Goal: Task Accomplishment & Management: Use online tool/utility

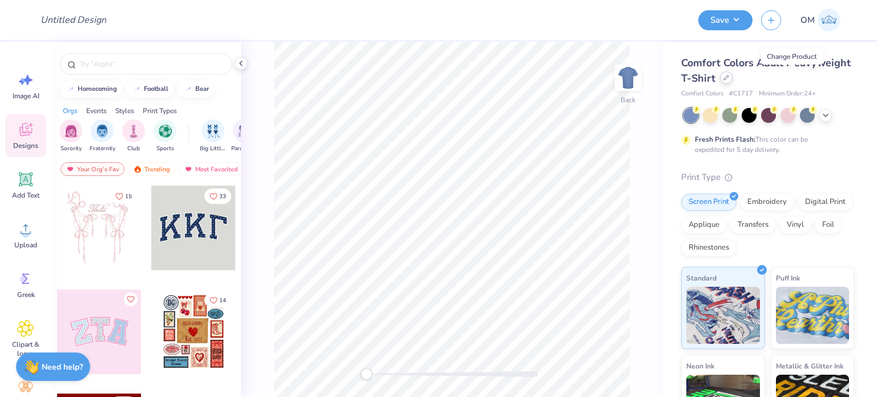
click at [729, 79] on icon at bounding box center [726, 77] width 5 height 5
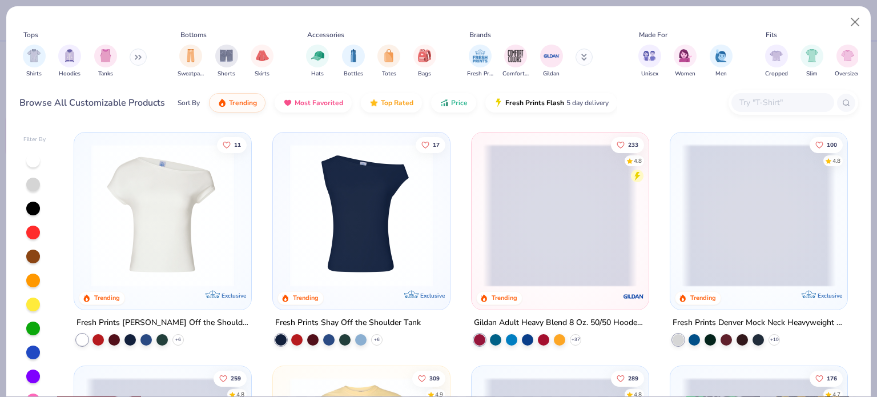
click at [141, 56] on icon at bounding box center [140, 57] width 2 height 4
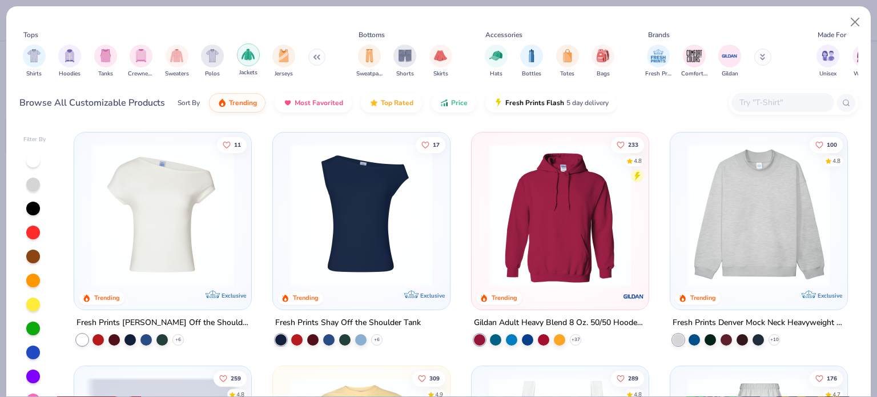
click at [243, 55] on img "filter for Jackets" at bounding box center [248, 54] width 13 height 13
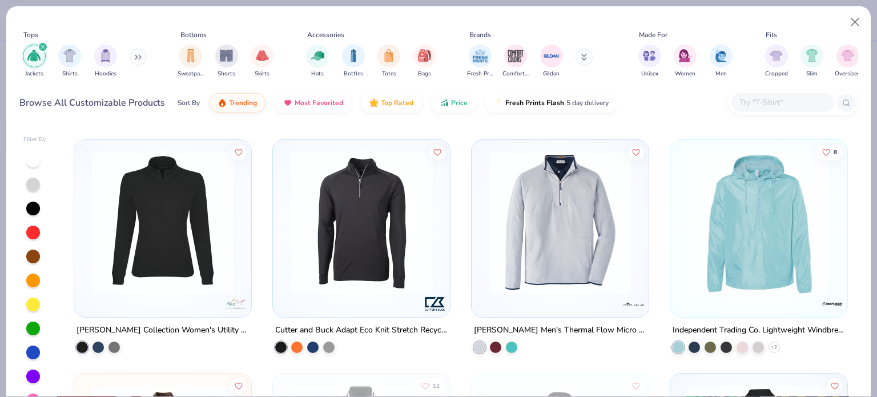
scroll to position [461, 0]
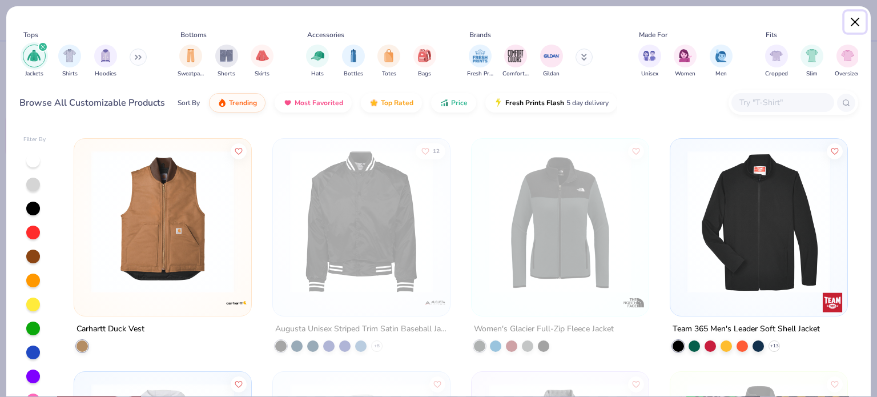
click at [854, 25] on button "Close" at bounding box center [856, 22] width 22 height 22
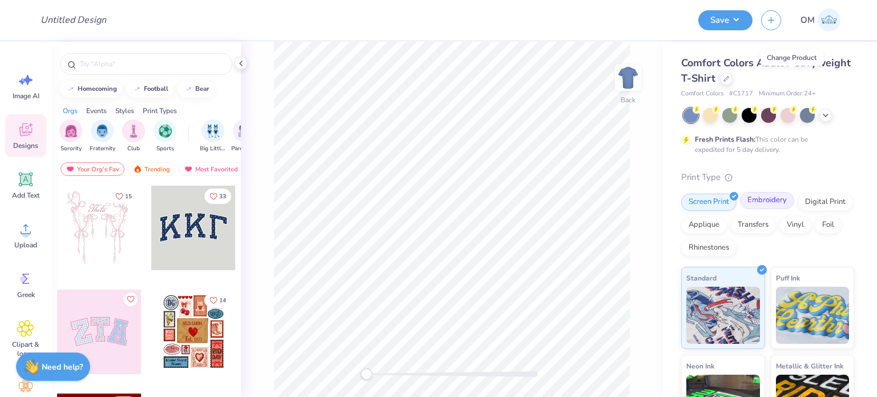
click at [762, 203] on div "Embroidery" at bounding box center [767, 200] width 54 height 17
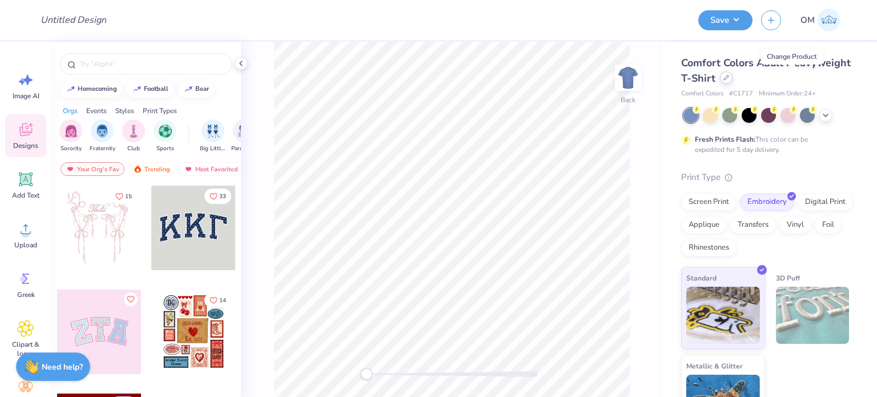
click at [729, 79] on icon at bounding box center [727, 78] width 6 height 6
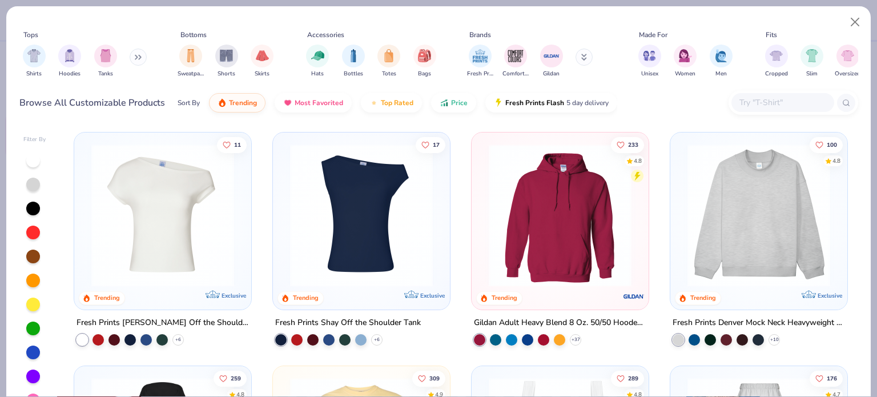
click at [132, 59] on button at bounding box center [138, 57] width 17 height 17
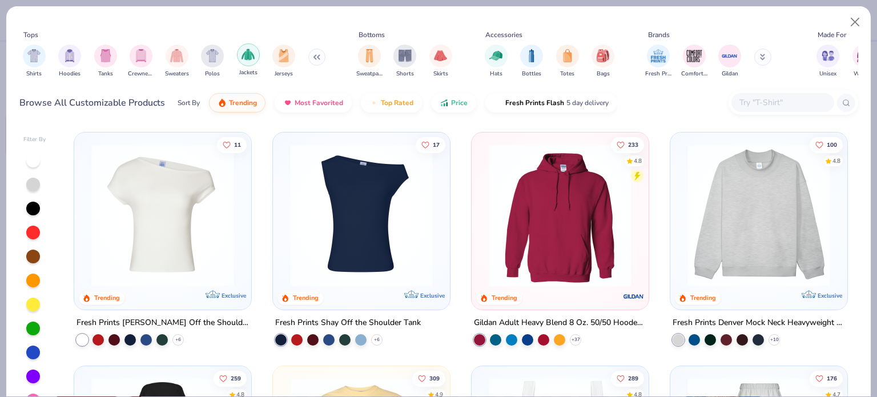
click at [246, 57] on img "filter for Jackets" at bounding box center [248, 54] width 13 height 13
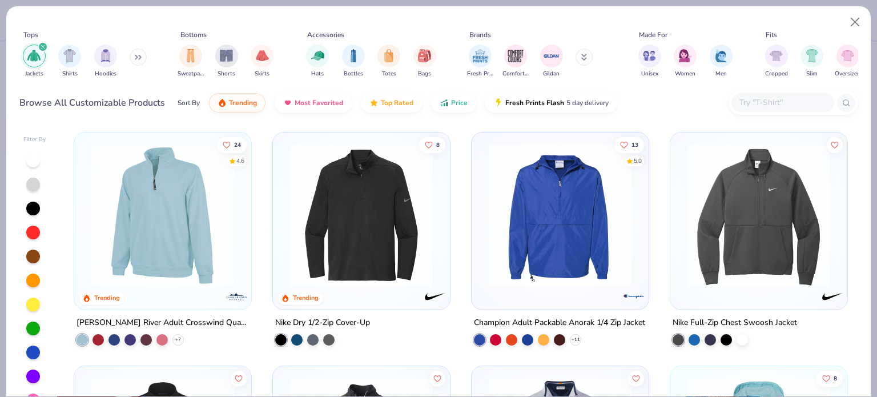
click at [628, 105] on div "Browse All Customizable Products Sort By Trending Most Favorited Top Rated Pric…" at bounding box center [438, 103] width 839 height 32
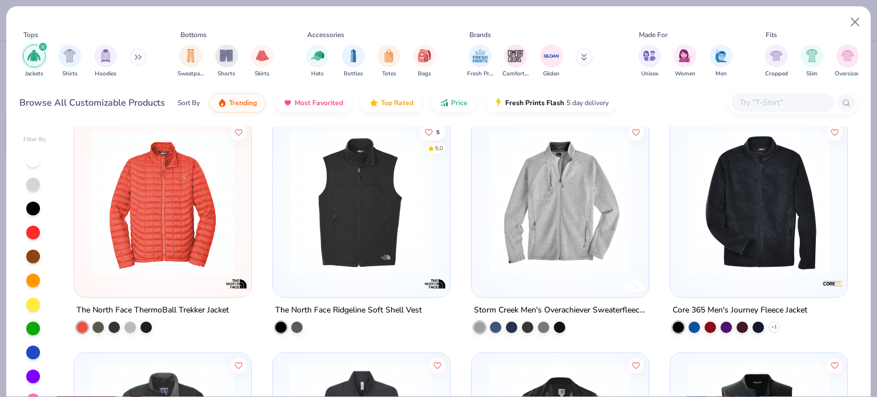
scroll to position [1411, 0]
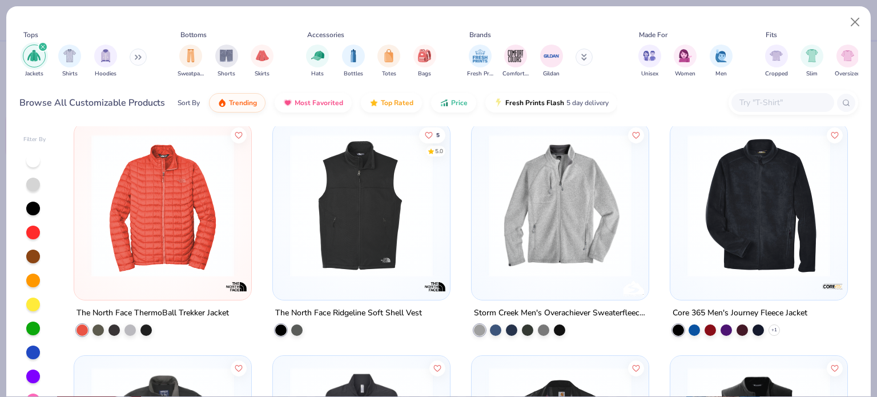
click at [706, 308] on div "Core 365 Men's Journey Fleece Jacket" at bounding box center [740, 313] width 135 height 14
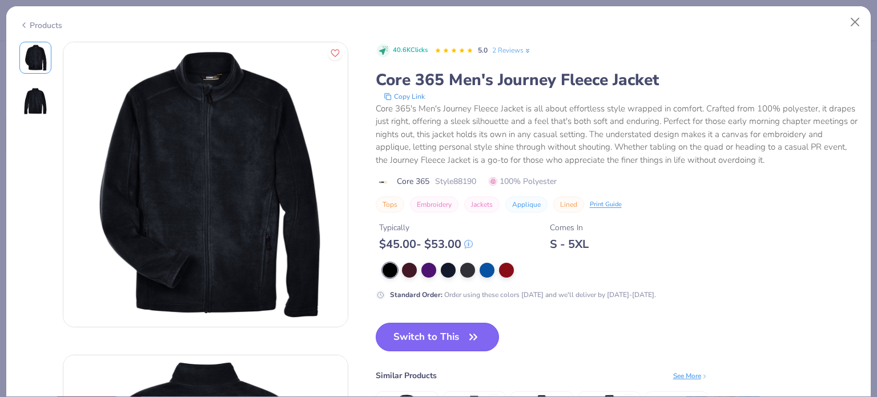
click at [448, 331] on button "Switch to This" at bounding box center [438, 337] width 124 height 29
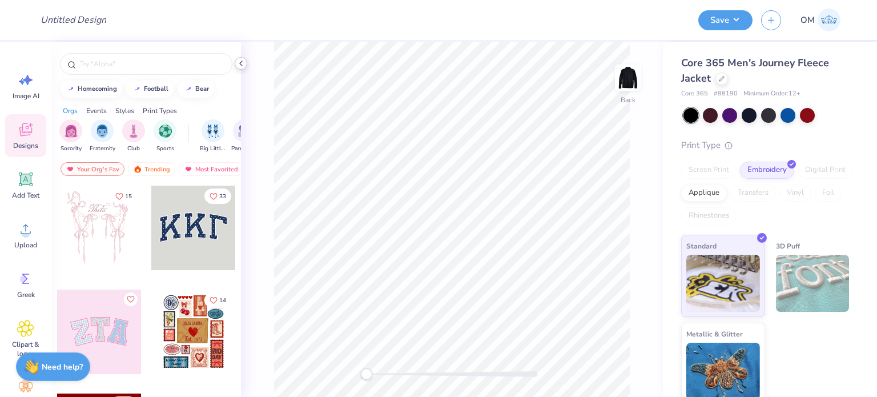
click at [247, 66] on div at bounding box center [241, 63] width 13 height 13
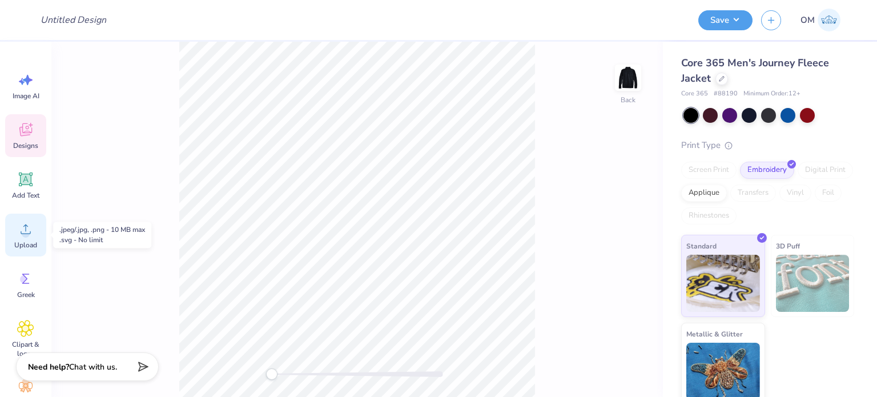
click at [9, 244] on div "Upload" at bounding box center [25, 235] width 41 height 43
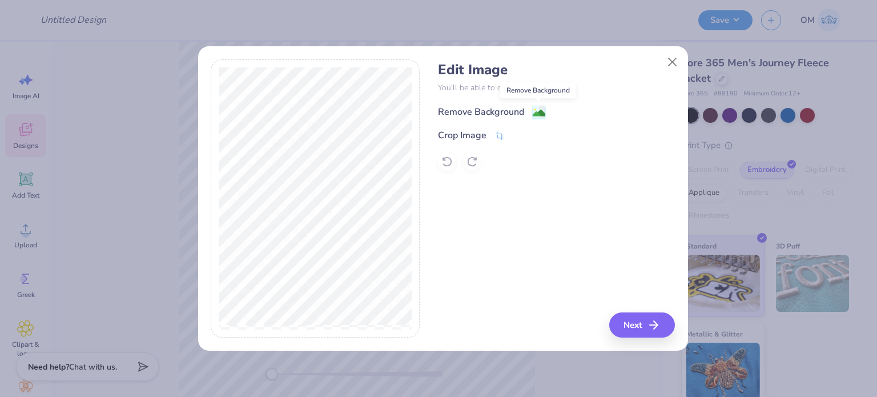
click at [537, 109] on image at bounding box center [539, 113] width 13 height 13
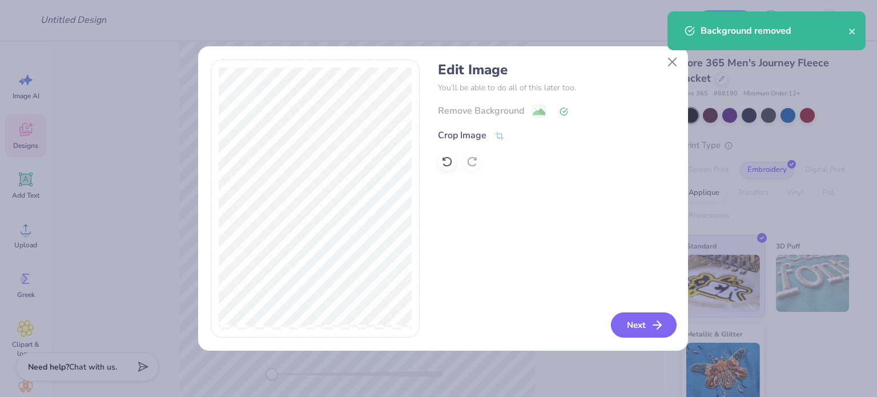
click at [645, 328] on button "Next" at bounding box center [644, 324] width 66 height 25
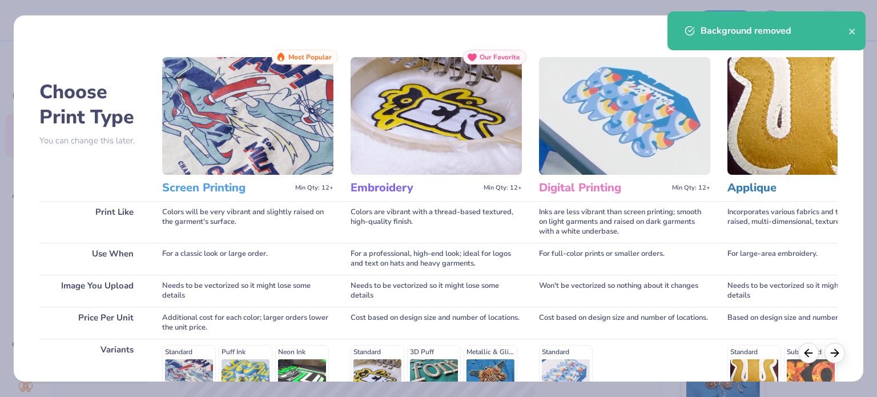
scroll to position [172, 0]
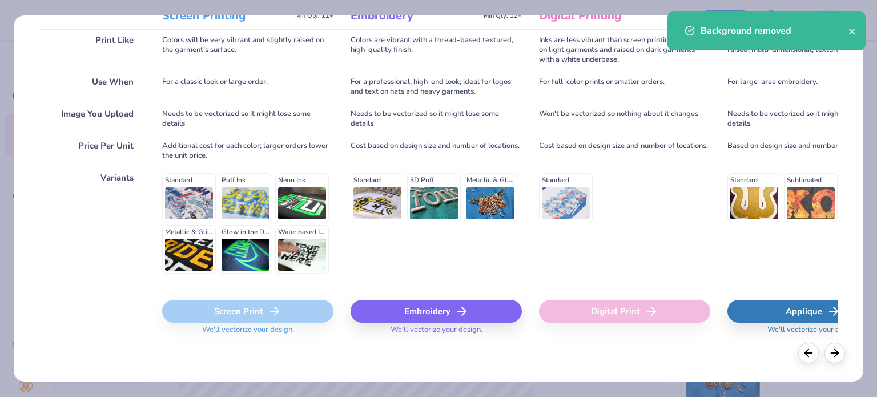
click at [403, 306] on div "Embroidery" at bounding box center [436, 311] width 171 height 23
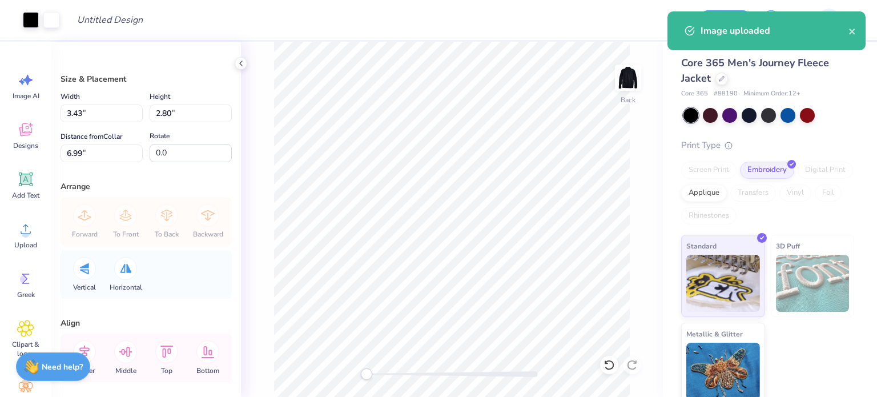
type input "3.43"
type input "2.80"
type input "6.99"
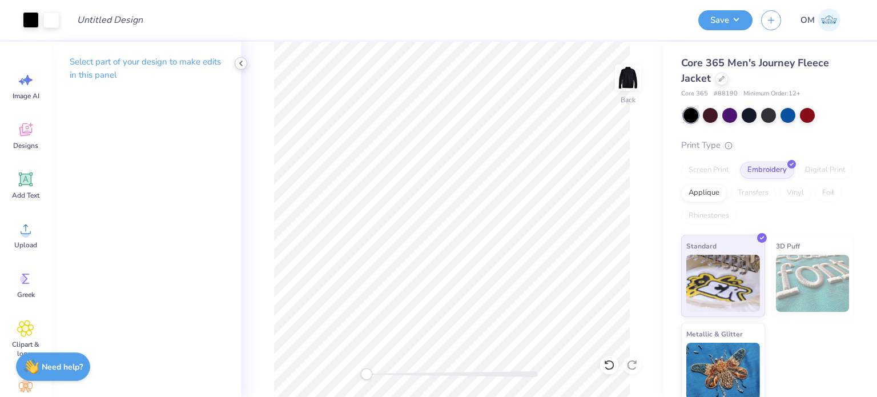
click at [238, 63] on icon at bounding box center [240, 63] width 9 height 9
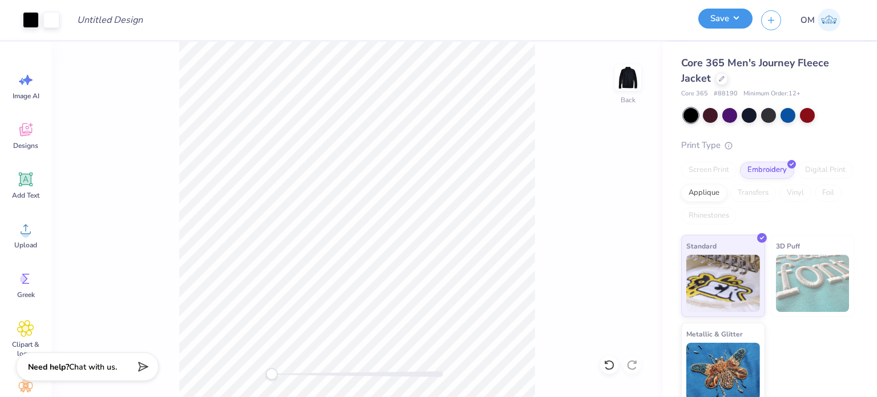
click at [716, 18] on button "Save" at bounding box center [725, 19] width 54 height 20
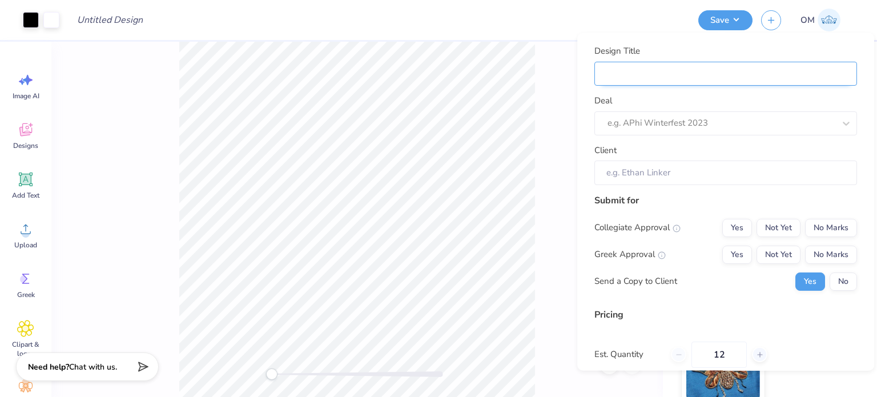
click at [729, 77] on input "Design Title" at bounding box center [725, 73] width 263 height 25
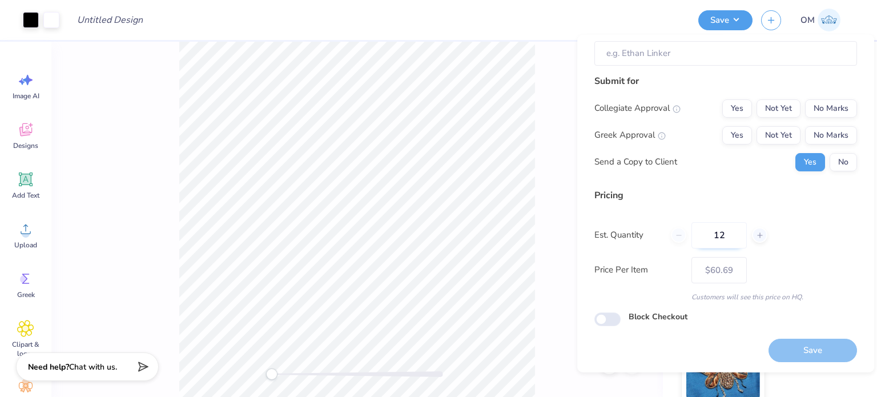
click at [728, 238] on input "12" at bounding box center [719, 235] width 55 height 26
type input "1"
type input "50"
type input "$49.95"
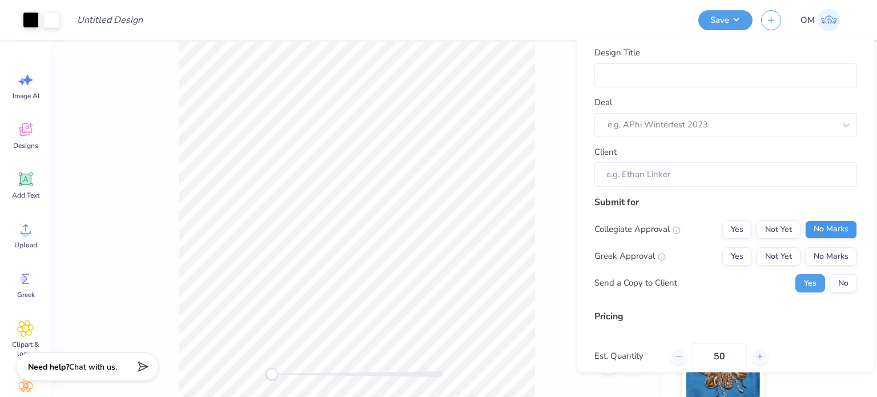
type input "50"
click at [817, 222] on button "No Marks" at bounding box center [831, 229] width 52 height 18
click at [821, 255] on button "No Marks" at bounding box center [831, 256] width 52 height 18
type input "$49.95"
click at [667, 71] on input "Design Title" at bounding box center [725, 75] width 263 height 25
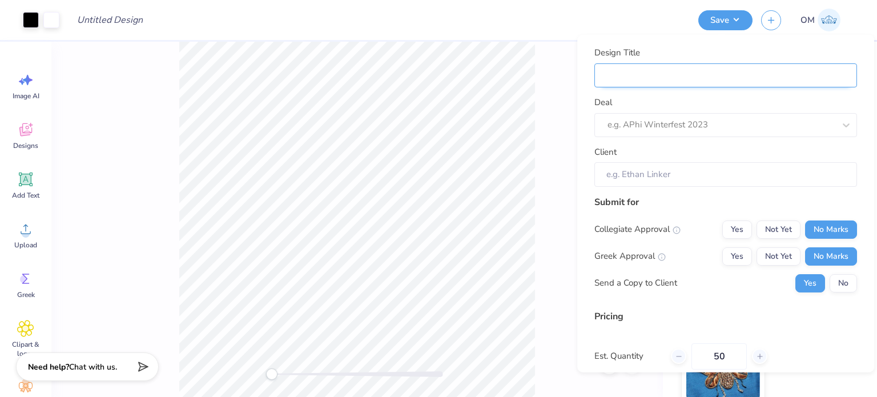
type input "M"
type input "Me"
type input "Mer"
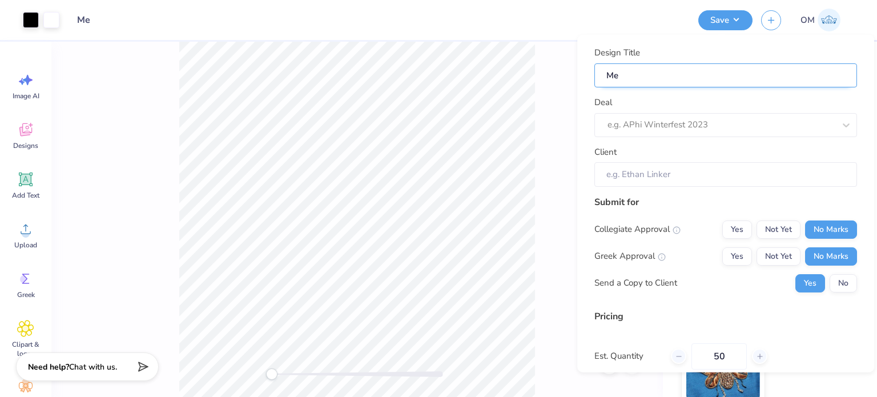
type input "Mer"
type input "Merc"
type input "Merch"
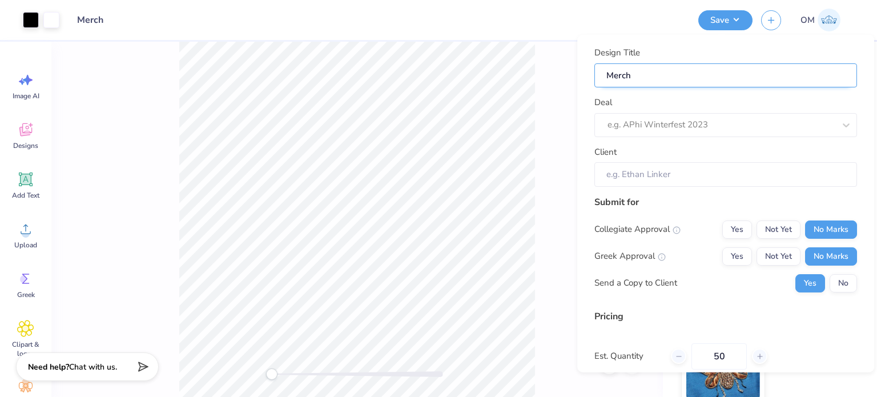
type input "Merch"
type input "Merch f"
type input "Merch fo"
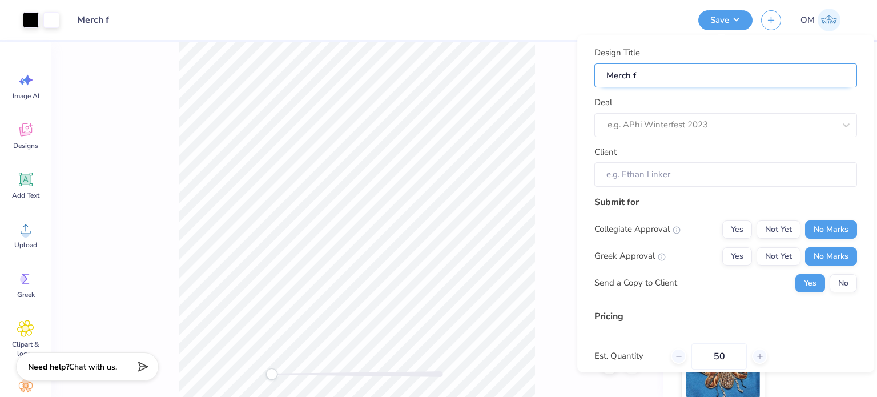
type input "Merch fo"
type input "Merch for"
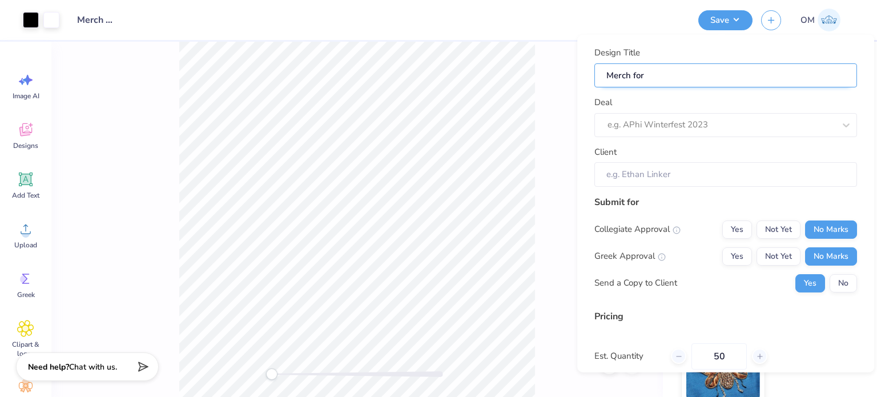
type input "Merch for T"
type input "Merch for Te"
type input "Merch for Tex"
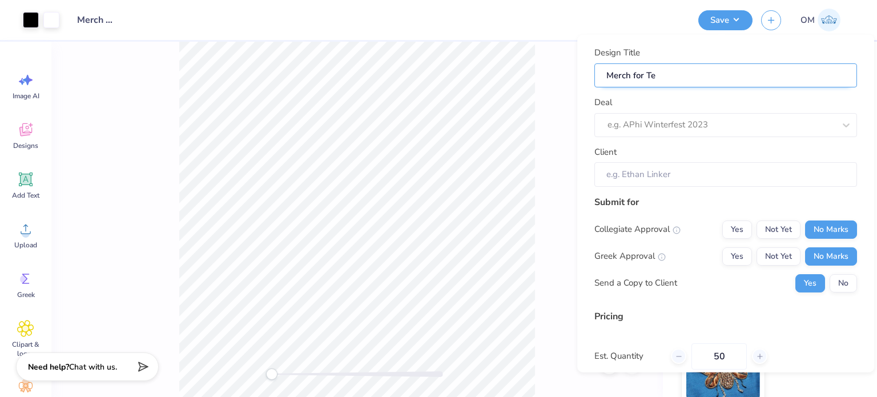
type input "Merch for Tex"
type input "Merch for Texa"
type input "Merch for Texas"
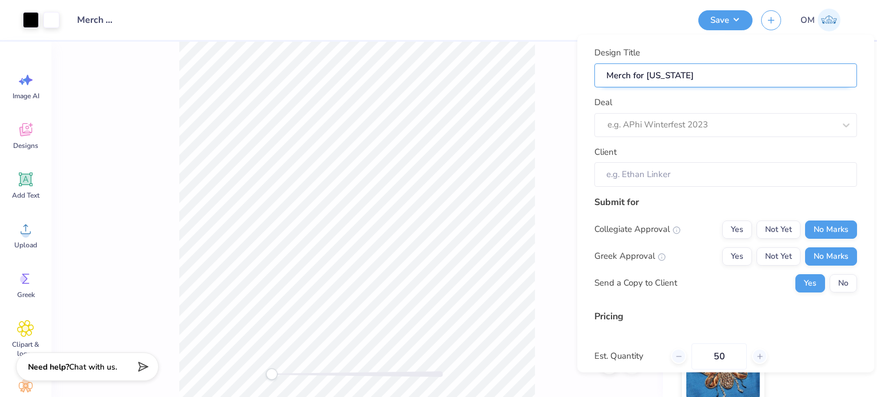
type input "Merch for Texas"
type input "Merch for Texa"
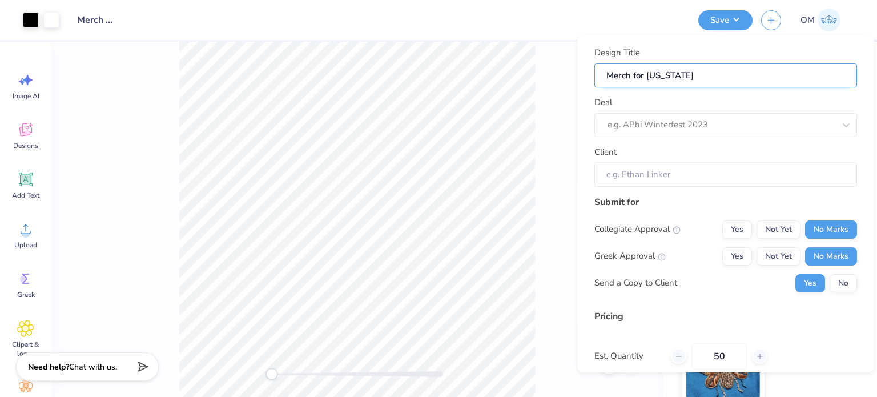
type input "Merch for Texa"
type input "Merch for Tex"
type input "Merch for Te"
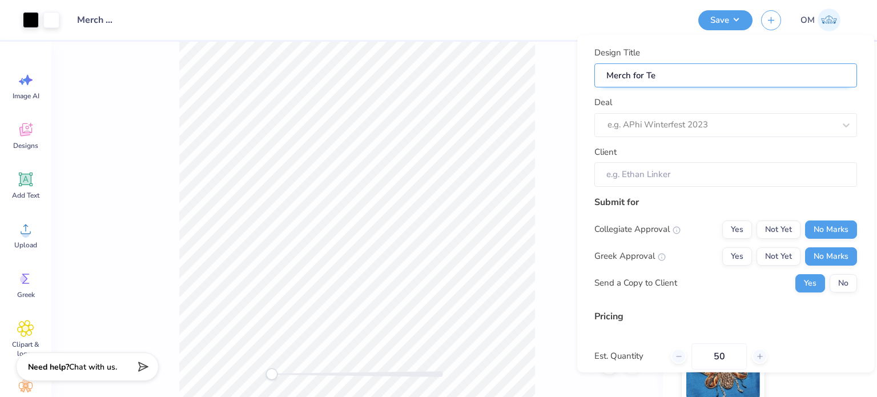
type input "Merch for T"
type input "Merch for"
paste input "Texas Heritage National Bank"
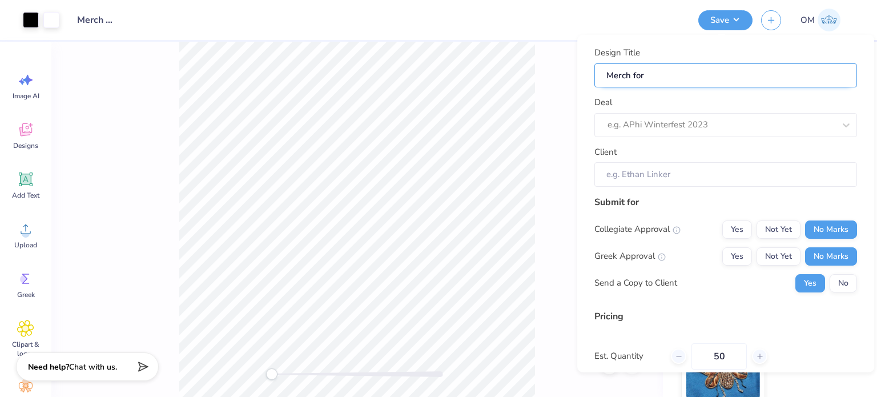
type input "Merch for [US_STATE] Heritage National Bank"
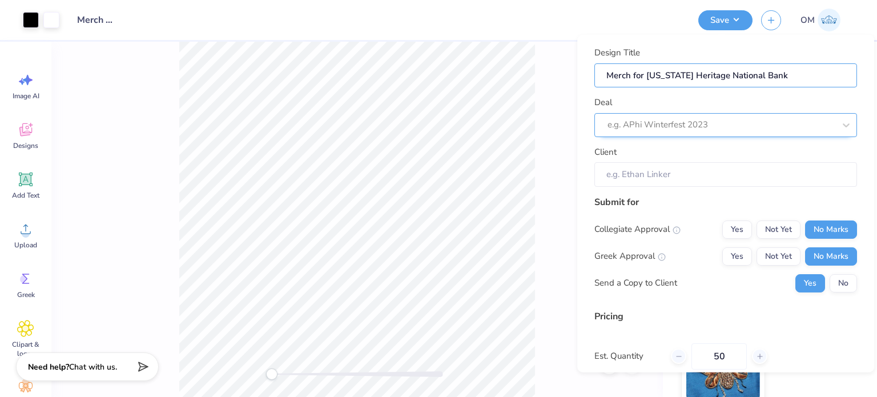
type input "Merch for [US_STATE] Heritage National Bank"
click at [658, 119] on div at bounding box center [710, 124] width 204 height 15
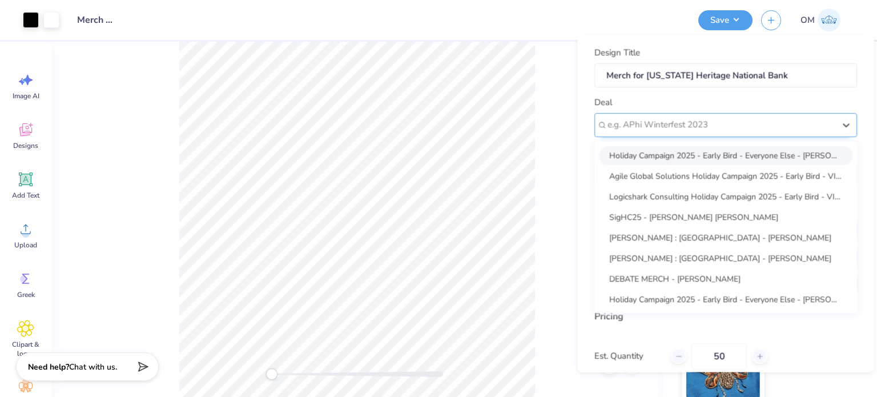
click at [658, 119] on div at bounding box center [721, 124] width 227 height 15
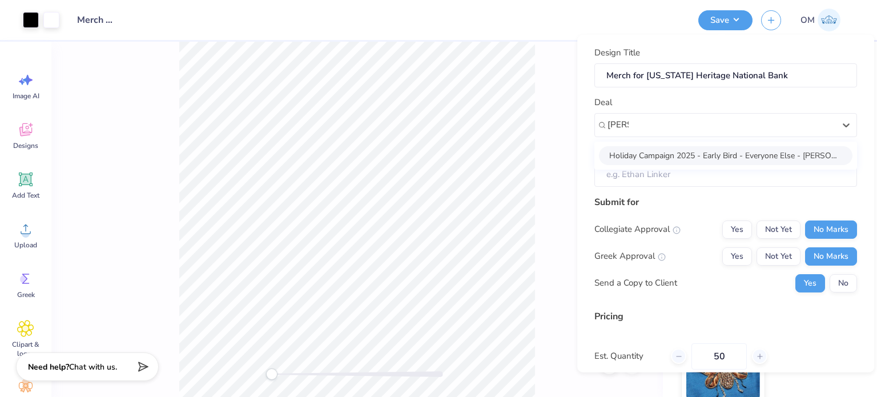
click at [669, 149] on div "Holiday Campaign 2025 - Early Bird - Everyone Else - Chad Elledge" at bounding box center [726, 155] width 254 height 19
type input "chad"
type input "Chad Elledge"
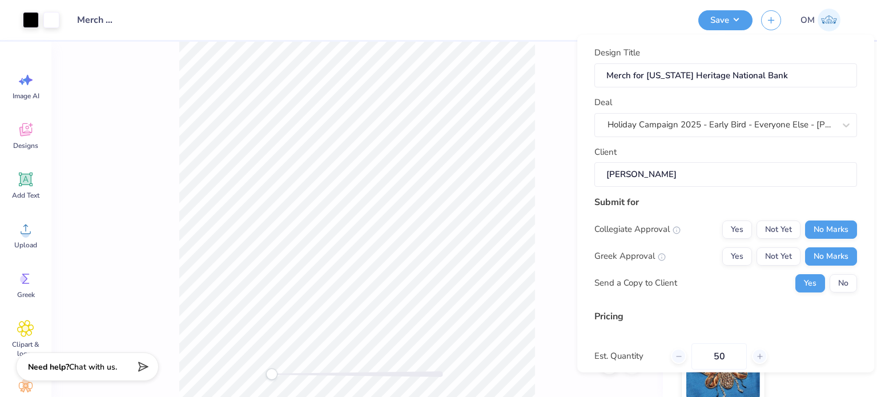
scroll to position [121, 0]
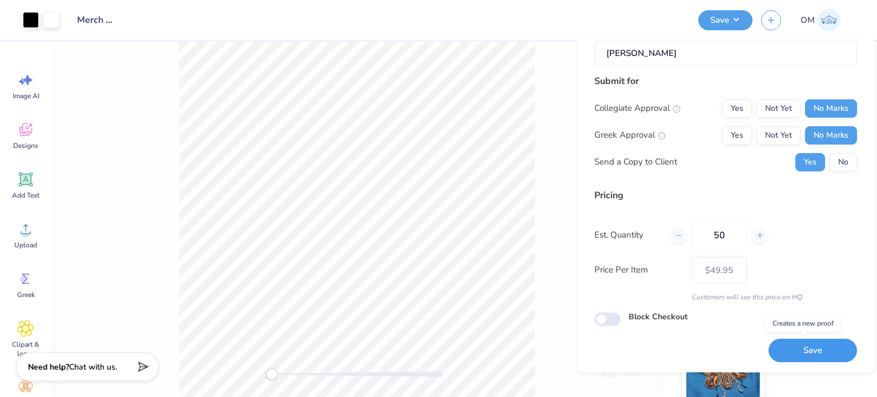
click at [780, 339] on button "Save" at bounding box center [813, 350] width 89 height 23
type input "$49.95"
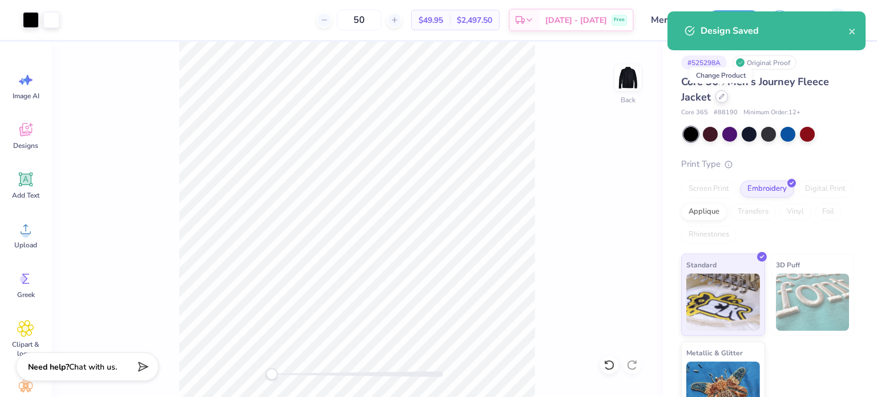
click at [723, 102] on div at bounding box center [722, 96] width 13 height 13
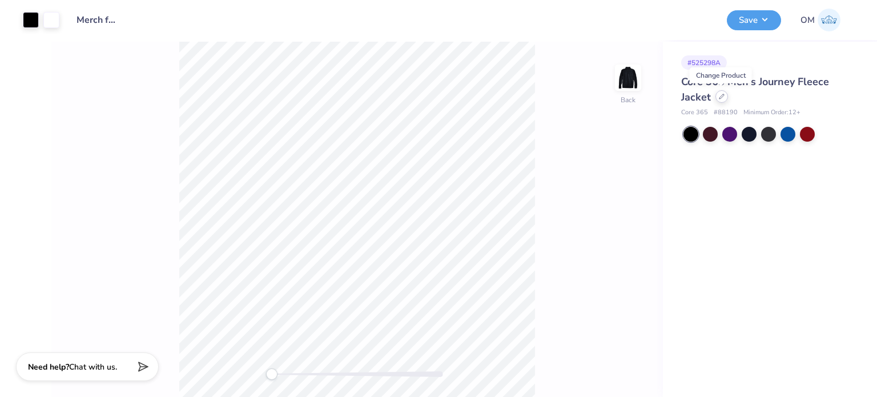
click at [724, 99] on div at bounding box center [722, 96] width 13 height 13
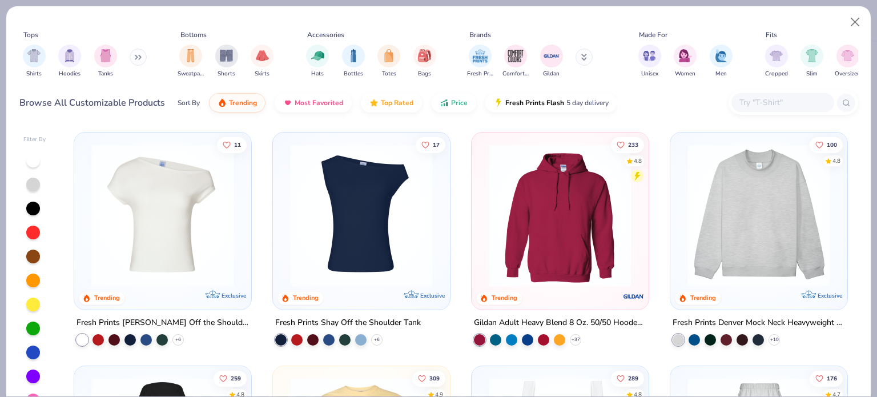
click at [135, 61] on button at bounding box center [138, 57] width 17 height 17
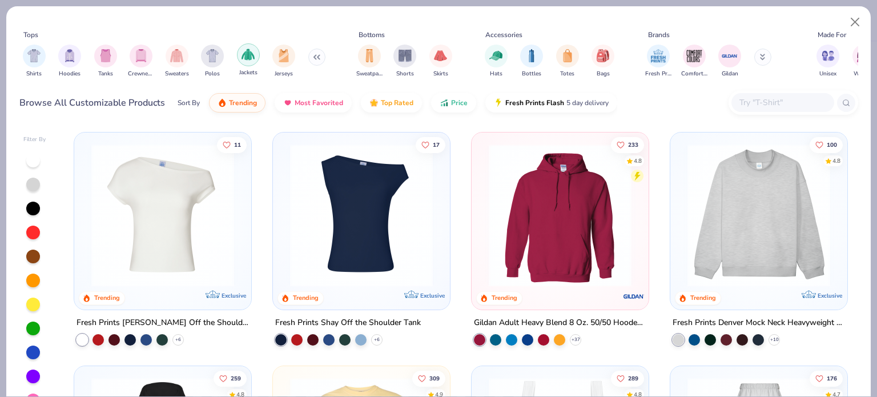
click at [245, 55] on img "filter for Jackets" at bounding box center [248, 54] width 13 height 13
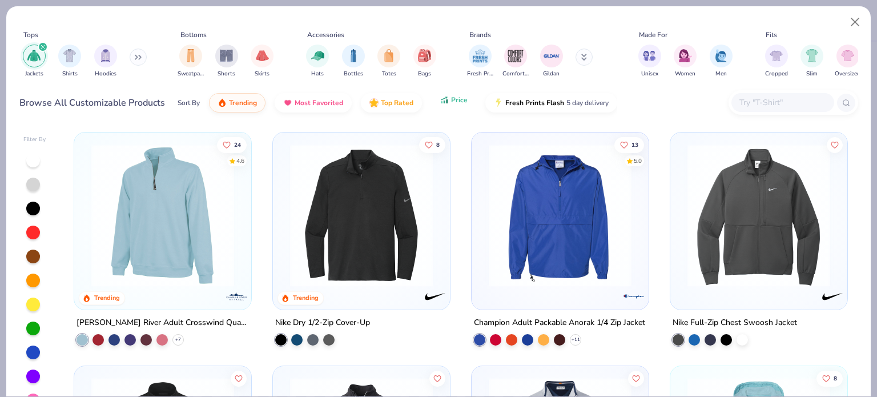
click at [455, 97] on span "Price" at bounding box center [459, 99] width 17 height 9
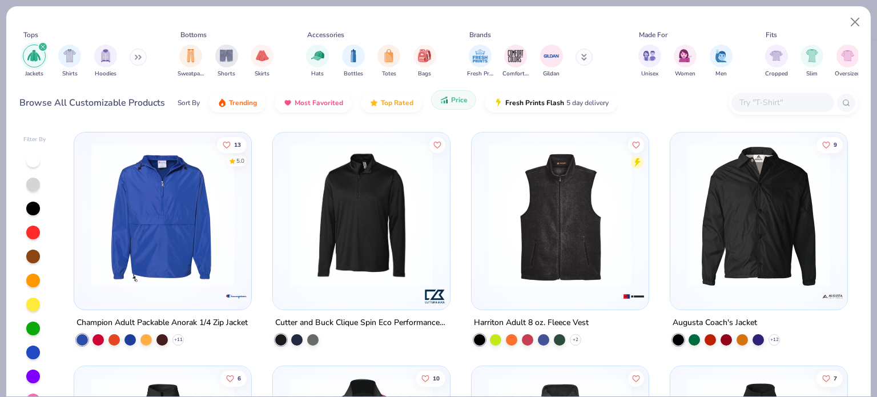
click at [444, 99] on icon "button" at bounding box center [444, 100] width 9 height 10
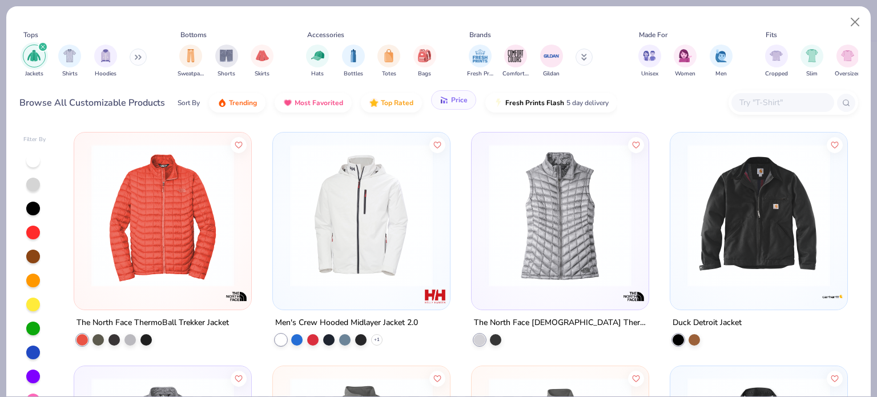
click at [445, 99] on icon "button" at bounding box center [446, 99] width 2 height 2
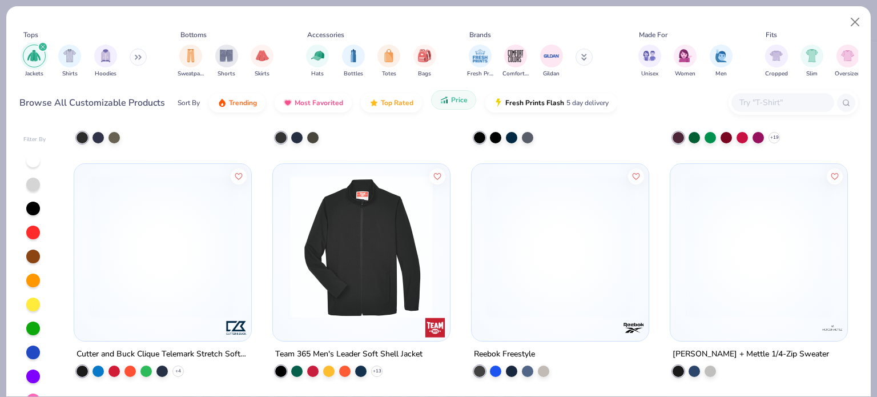
scroll to position [909, 0]
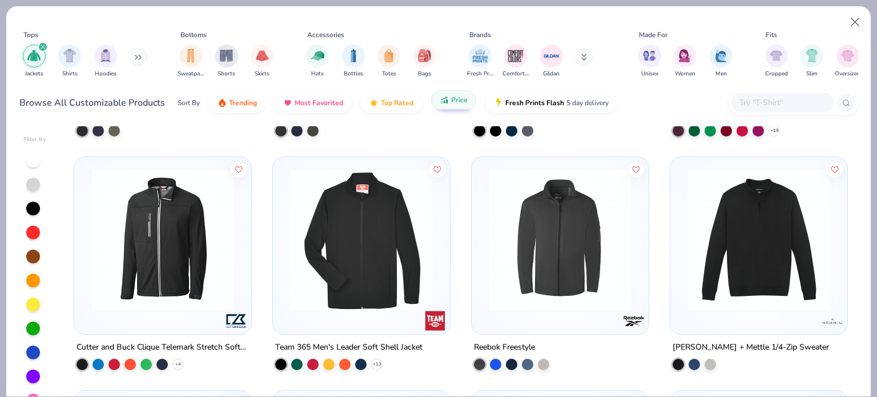
click at [353, 349] on div "Team 365 Men's Leader Soft Shell Jacket" at bounding box center [348, 347] width 147 height 14
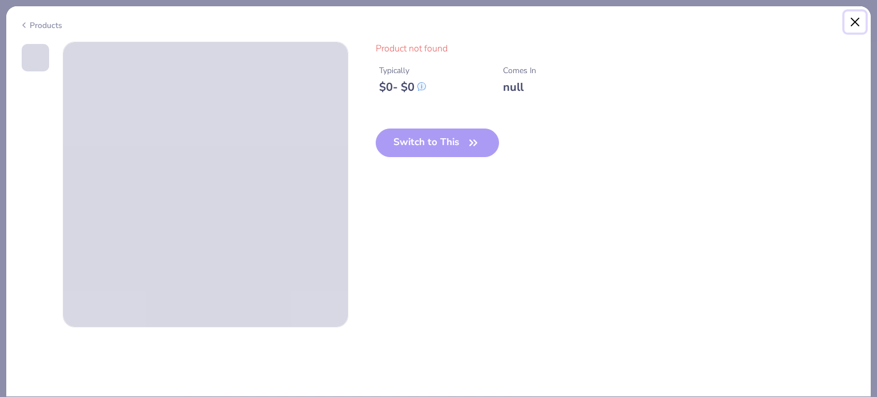
click at [853, 17] on button "Close" at bounding box center [856, 22] width 22 height 22
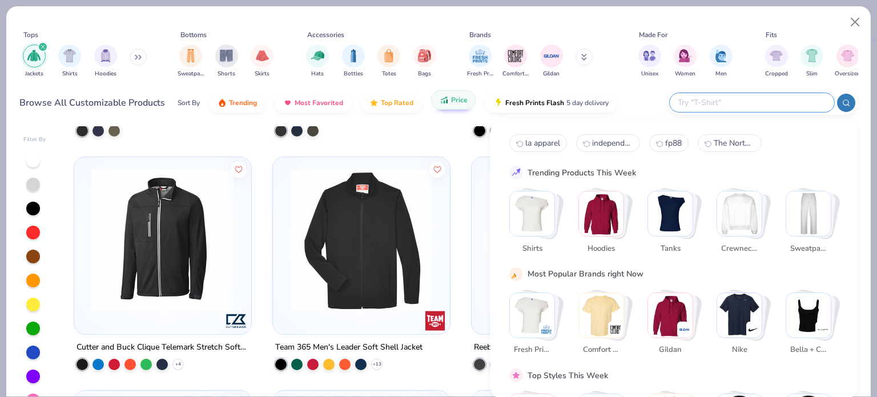
click at [781, 109] on input "text" at bounding box center [752, 102] width 150 height 13
type input "team 365"
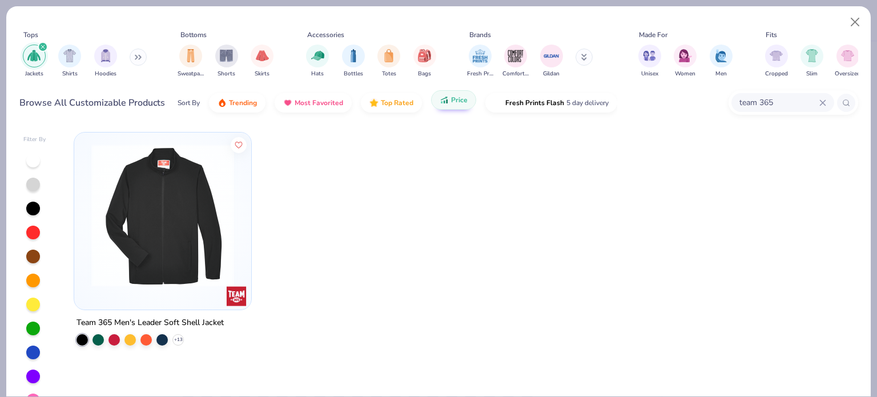
click at [155, 301] on div at bounding box center [162, 220] width 177 height 177
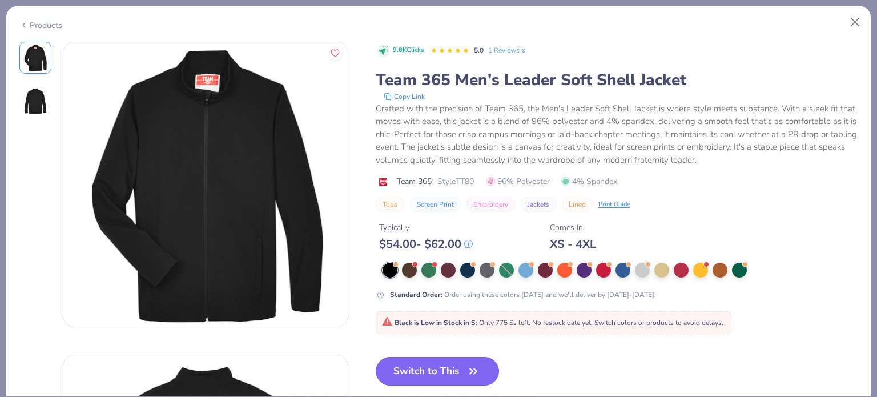
click at [429, 371] on button "Switch to This" at bounding box center [438, 371] width 124 height 29
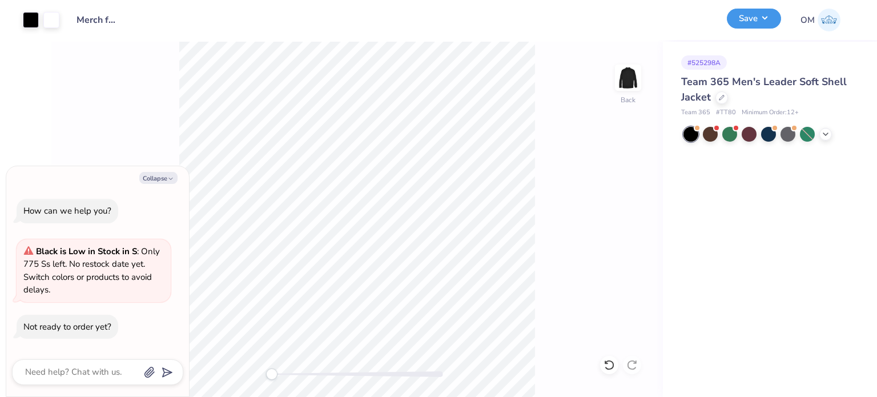
click at [734, 12] on button "Save" at bounding box center [754, 19] width 54 height 20
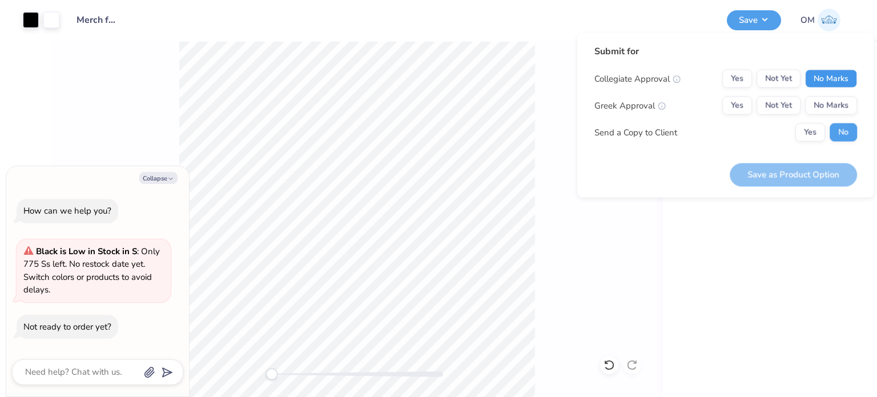
click at [841, 74] on button "No Marks" at bounding box center [831, 79] width 52 height 18
click at [842, 101] on button "No Marks" at bounding box center [831, 106] width 52 height 18
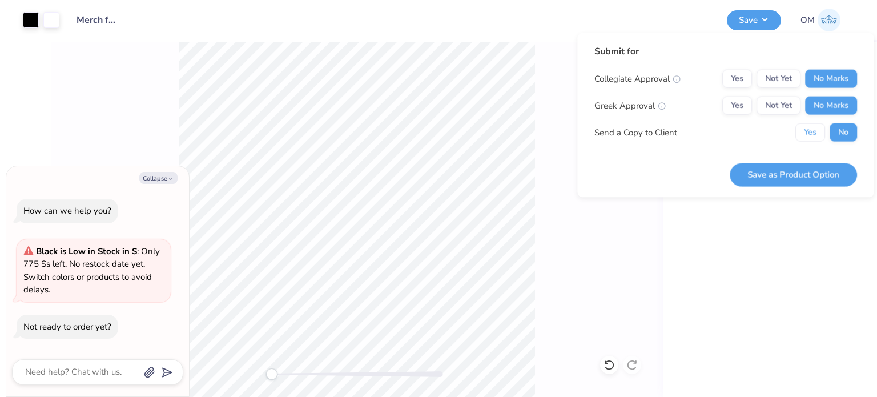
click at [813, 123] on button "Yes" at bounding box center [811, 132] width 30 height 18
click at [785, 171] on button "Save as Product Option" at bounding box center [793, 174] width 127 height 23
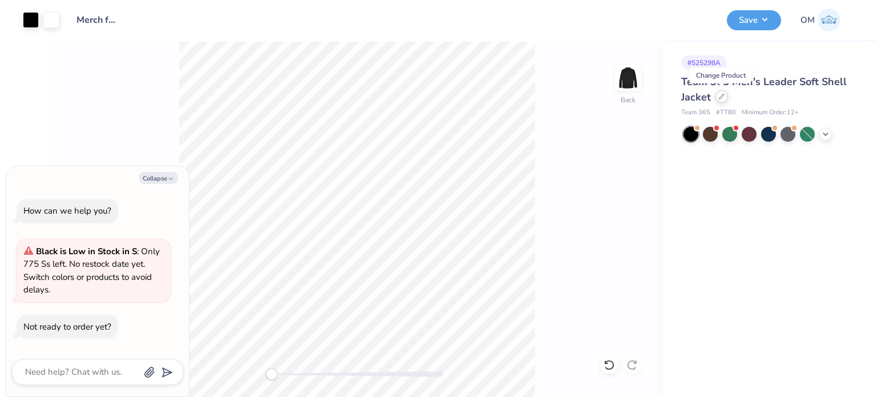
click at [721, 102] on div at bounding box center [722, 96] width 13 height 13
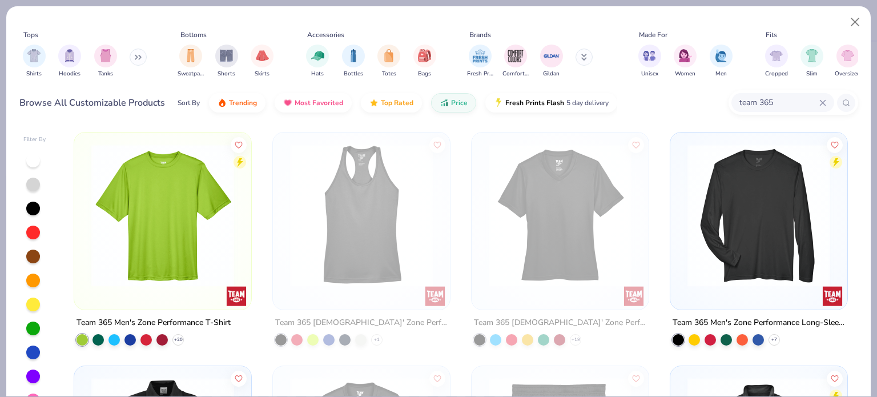
click at [141, 57] on icon at bounding box center [140, 57] width 2 height 4
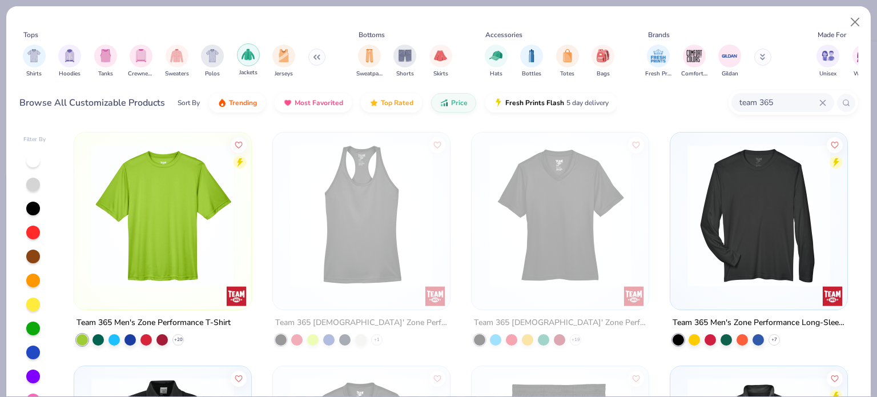
click at [242, 55] on img "filter for Jackets" at bounding box center [248, 54] width 13 height 13
type textarea "x"
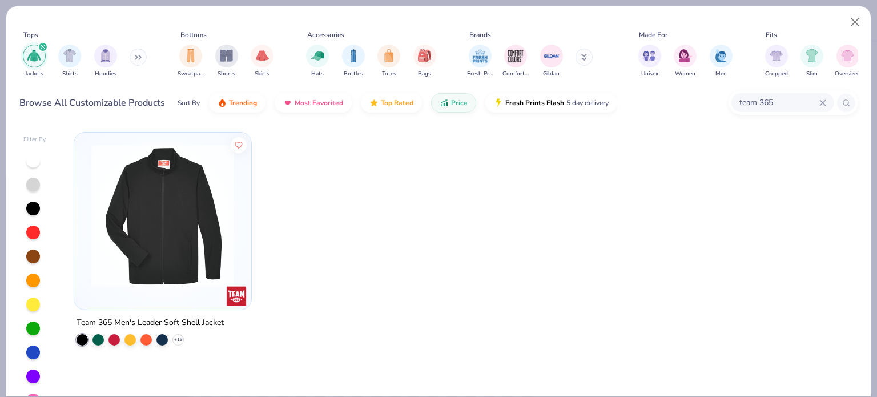
click at [826, 97] on div "team 365" at bounding box center [783, 102] width 103 height 19
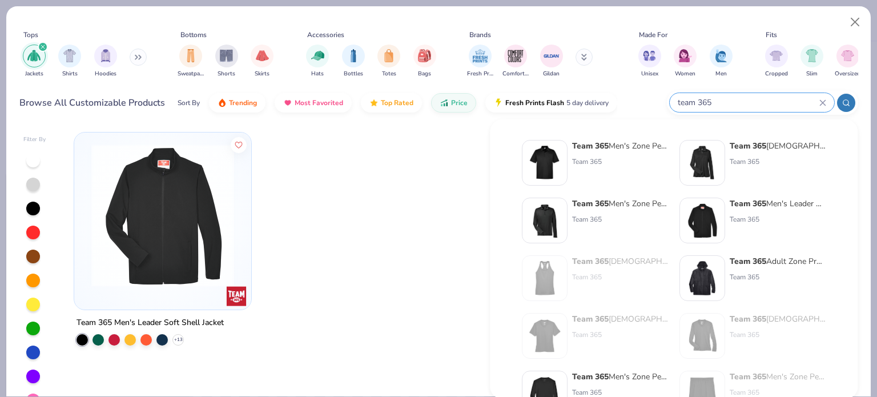
click at [822, 102] on icon at bounding box center [822, 102] width 5 height 5
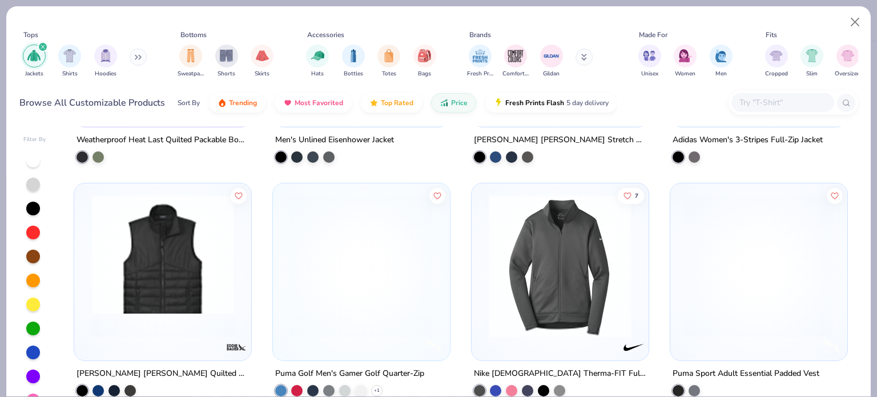
scroll to position [2539, 0]
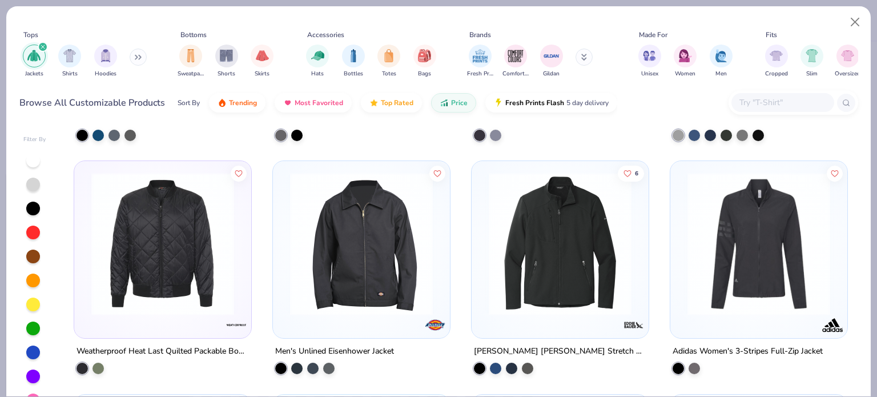
click at [541, 283] on img at bounding box center [560, 243] width 154 height 143
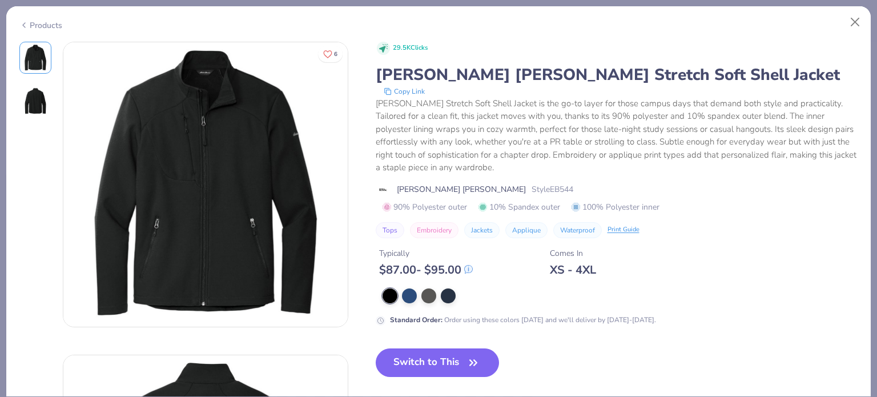
click at [34, 27] on div "Products" at bounding box center [40, 25] width 43 height 12
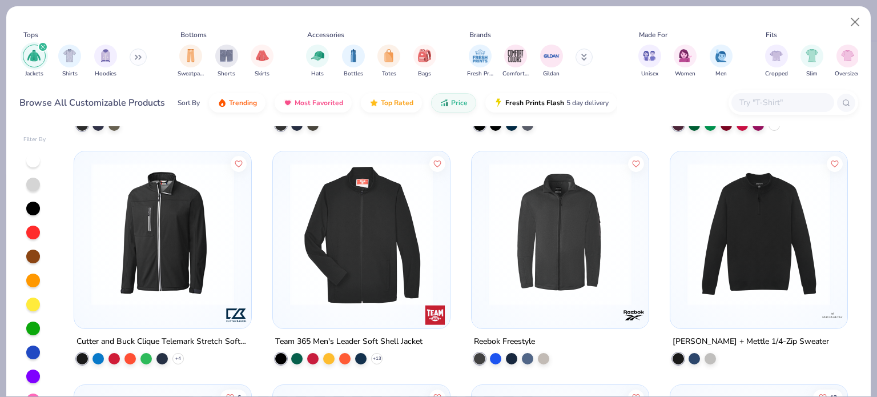
scroll to position [914, 0]
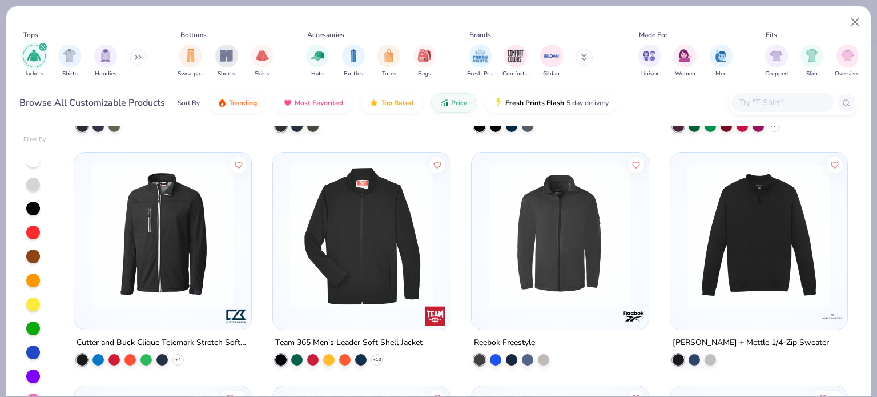
click at [754, 299] on img at bounding box center [759, 235] width 154 height 143
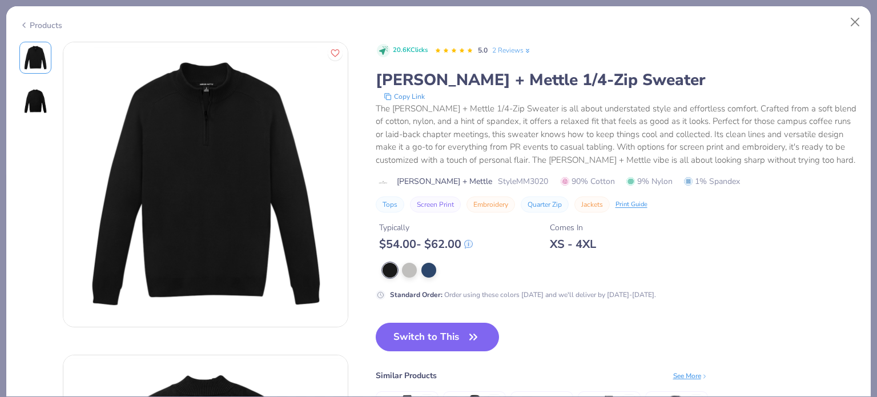
click at [25, 26] on icon at bounding box center [23, 25] width 9 height 14
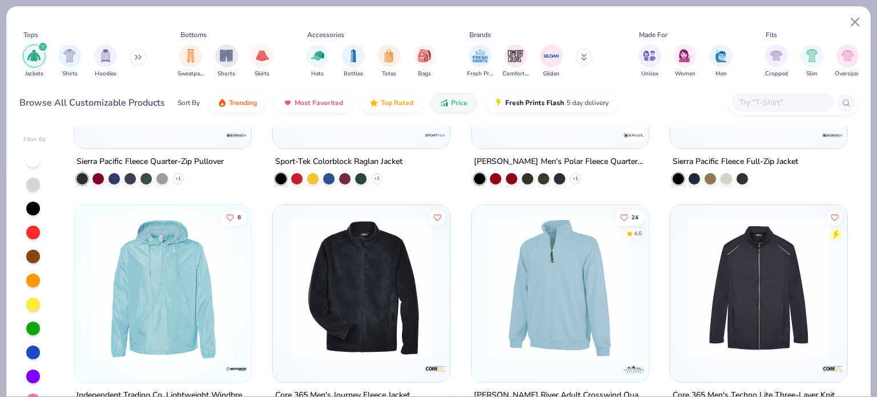
scroll to position [468, 0]
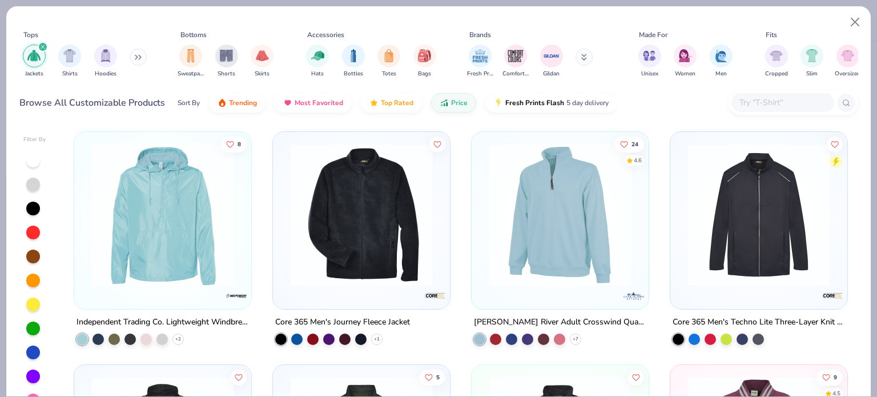
click at [532, 317] on div "[PERSON_NAME] River Adult Crosswind Quarter Zip Sweatshirt" at bounding box center [560, 322] width 172 height 14
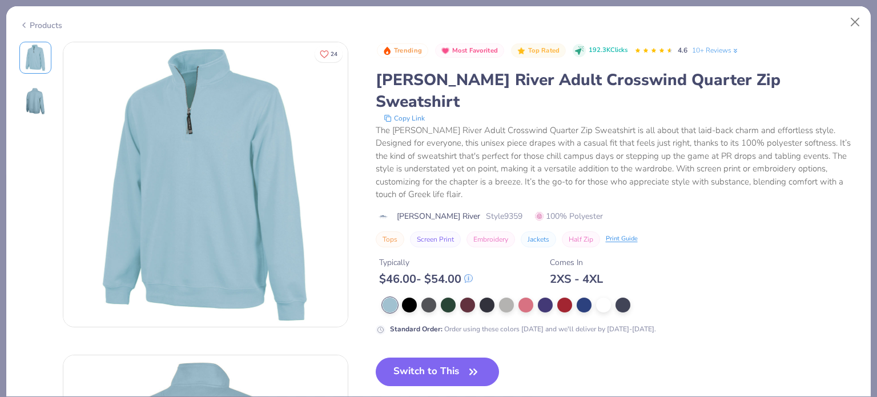
click at [45, 26] on div "Products" at bounding box center [40, 25] width 43 height 12
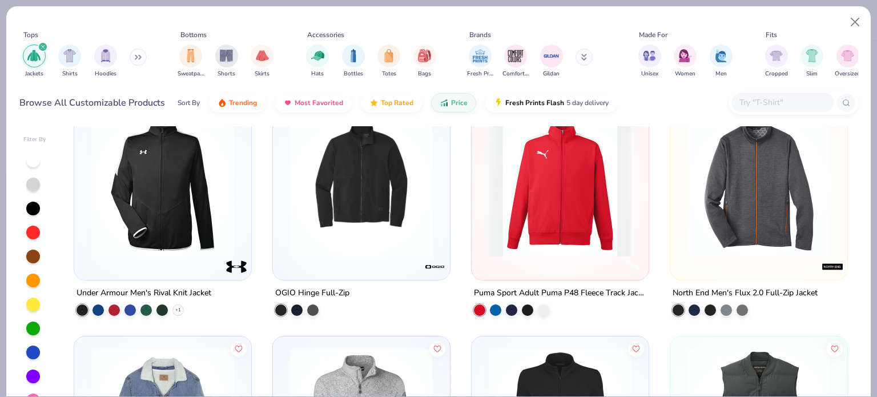
scroll to position [1903, 0]
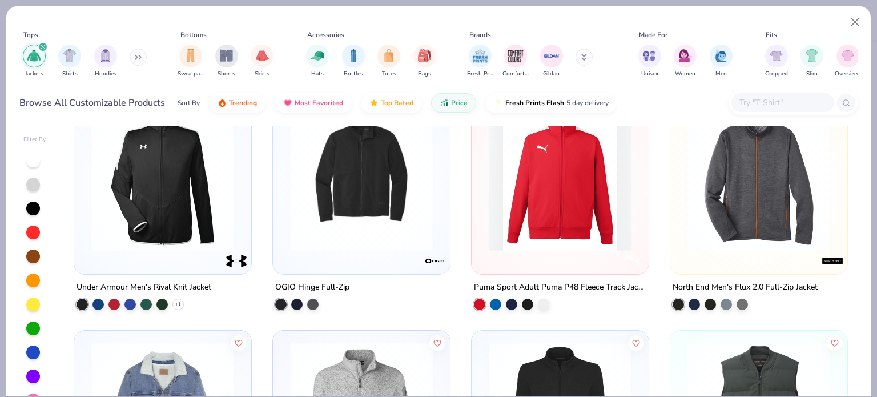
click at [130, 272] on div at bounding box center [163, 186] width 178 height 178
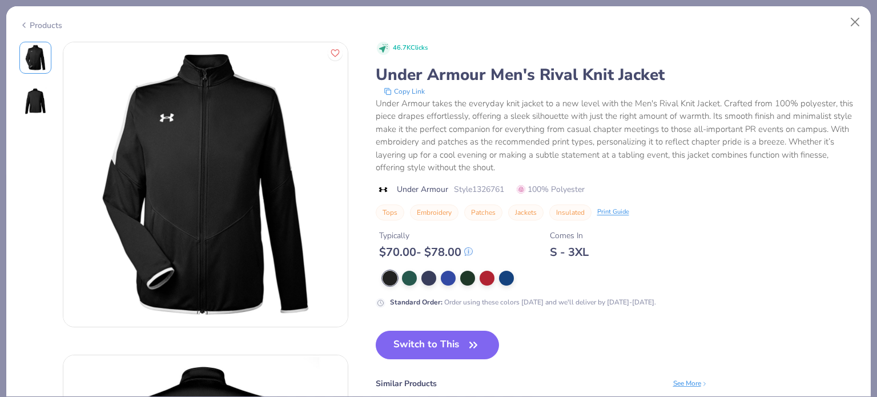
click at [45, 29] on div "Products" at bounding box center [438, 21] width 865 height 30
click at [41, 25] on div "Products" at bounding box center [40, 25] width 43 height 12
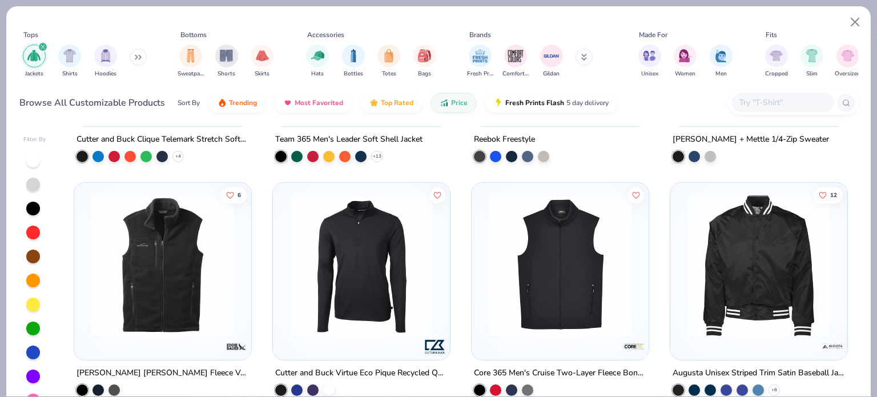
scroll to position [1116, 0]
click at [127, 377] on div "[PERSON_NAME] [PERSON_NAME] Fleece Vest" at bounding box center [163, 373] width 172 height 14
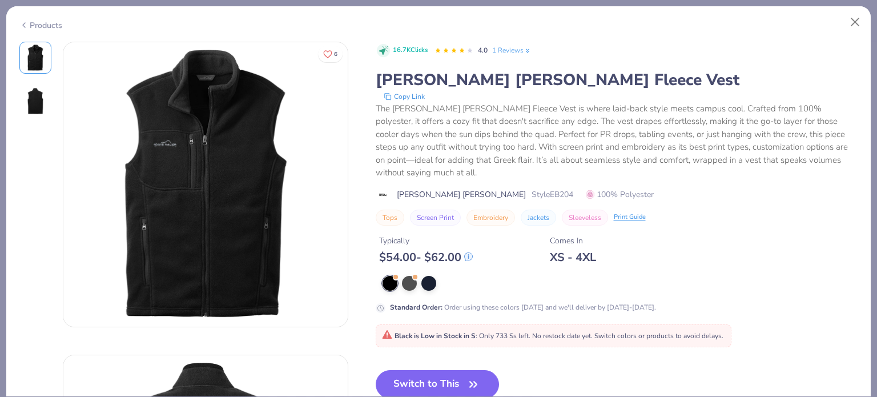
click at [32, 21] on div "Products" at bounding box center [40, 25] width 43 height 12
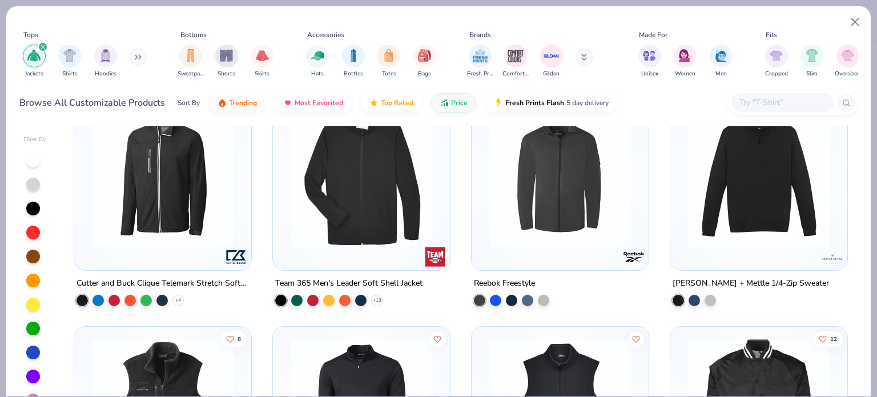
scroll to position [934, 0]
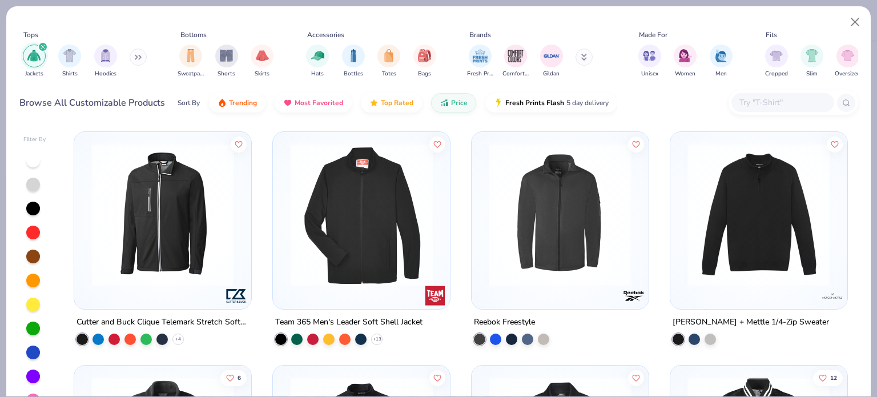
click at [739, 325] on div "[PERSON_NAME] + Mettle 1/4-Zip Sweater" at bounding box center [751, 322] width 156 height 14
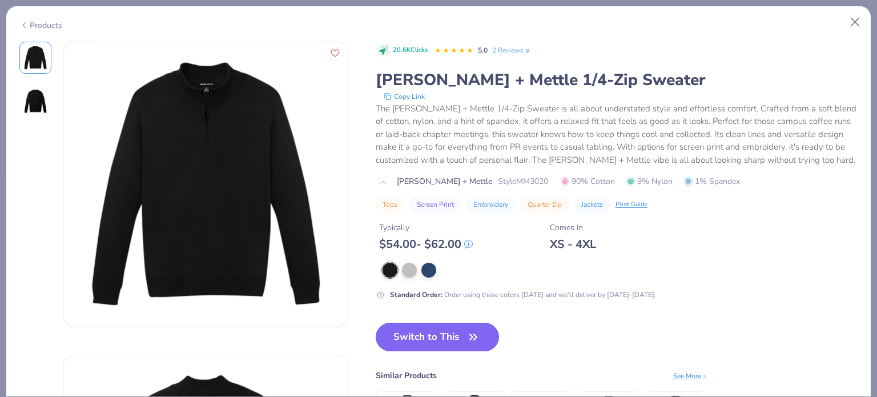
click at [420, 339] on button "Switch to This" at bounding box center [438, 337] width 124 height 29
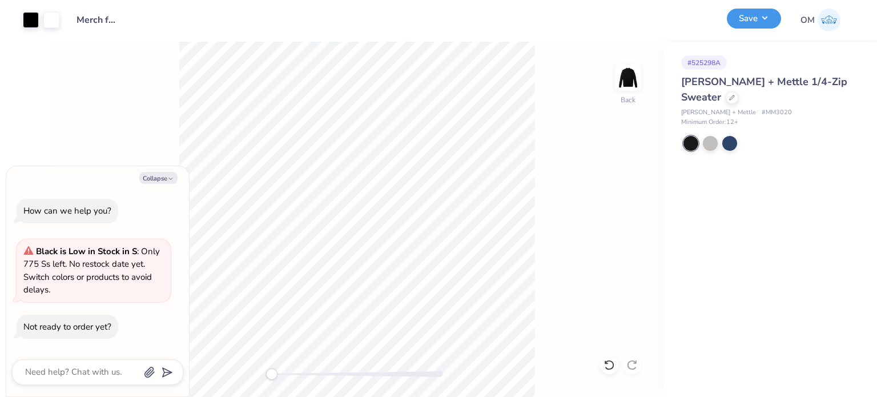
click at [758, 22] on button "Save" at bounding box center [754, 19] width 54 height 20
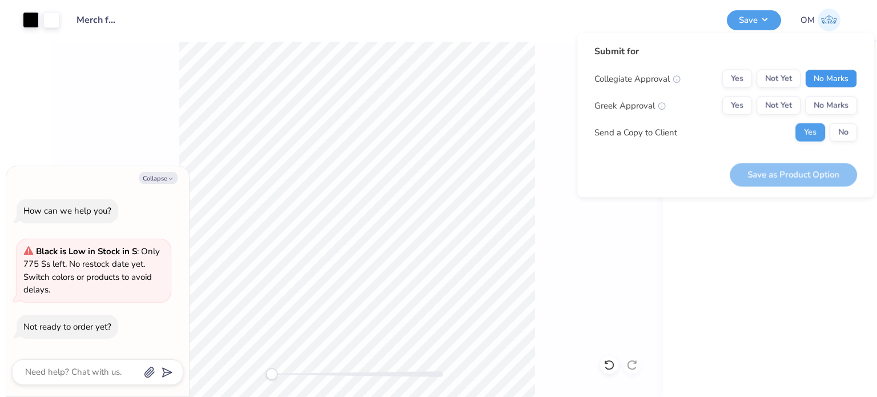
click at [832, 79] on button "No Marks" at bounding box center [831, 79] width 52 height 18
click at [837, 99] on button "No Marks" at bounding box center [831, 106] width 52 height 18
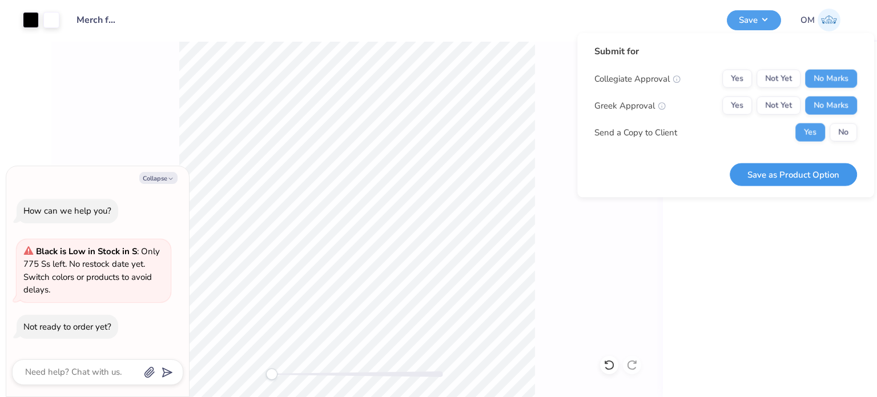
click at [785, 163] on button "Save as Product Option" at bounding box center [793, 174] width 127 height 23
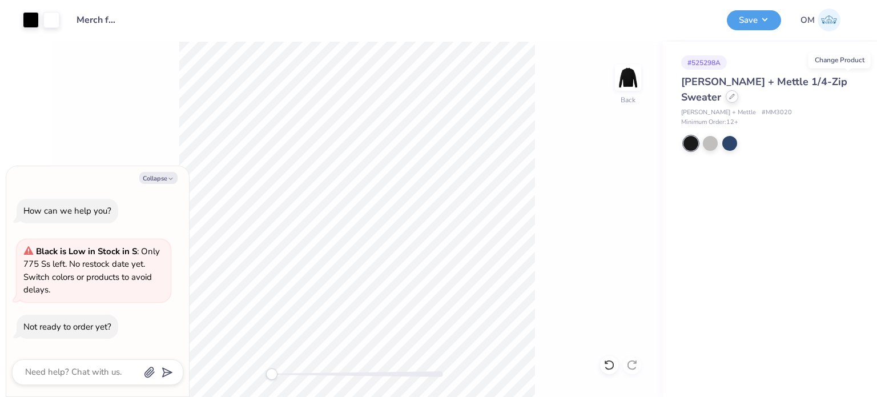
click at [735, 94] on icon at bounding box center [732, 97] width 6 height 6
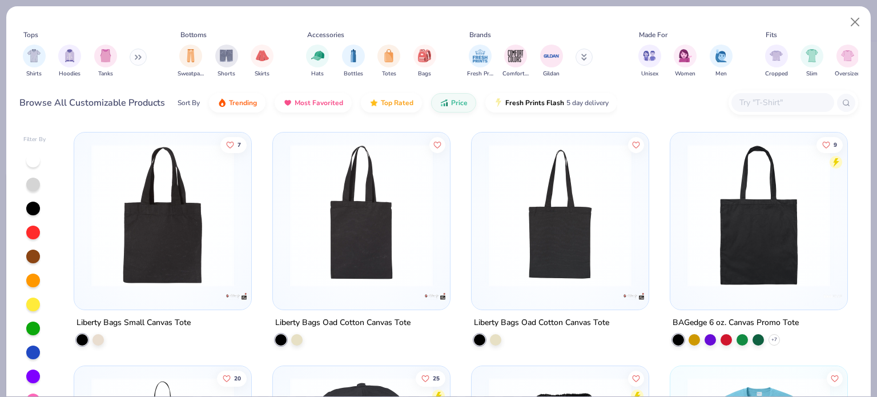
click at [139, 54] on icon at bounding box center [138, 57] width 7 height 6
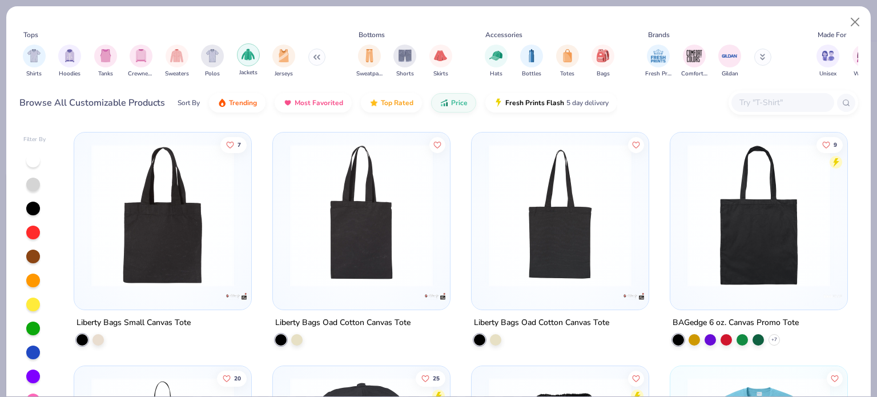
click at [254, 50] on img "filter for Jackets" at bounding box center [248, 54] width 13 height 13
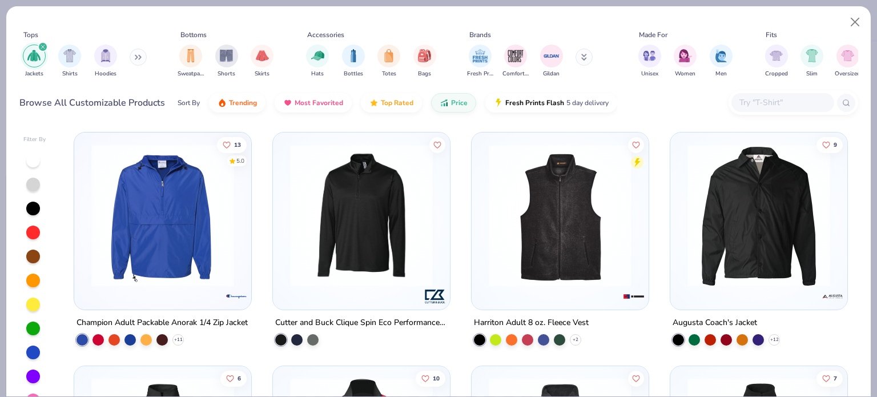
type textarea "x"
click at [137, 55] on icon at bounding box center [136, 57] width 2 height 4
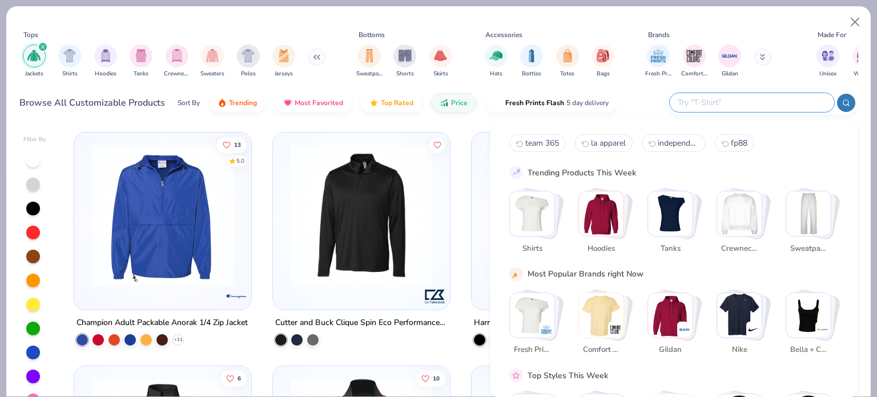
click at [746, 107] on input "text" at bounding box center [752, 102] width 150 height 13
type input "full zip jacket"
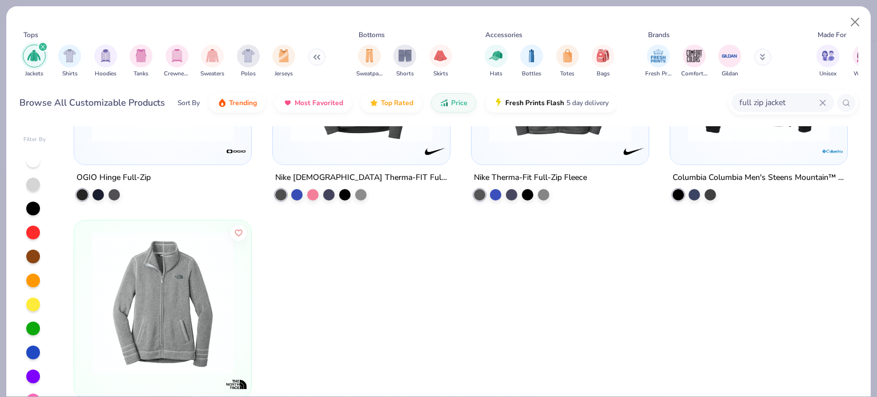
scroll to position [613, 0]
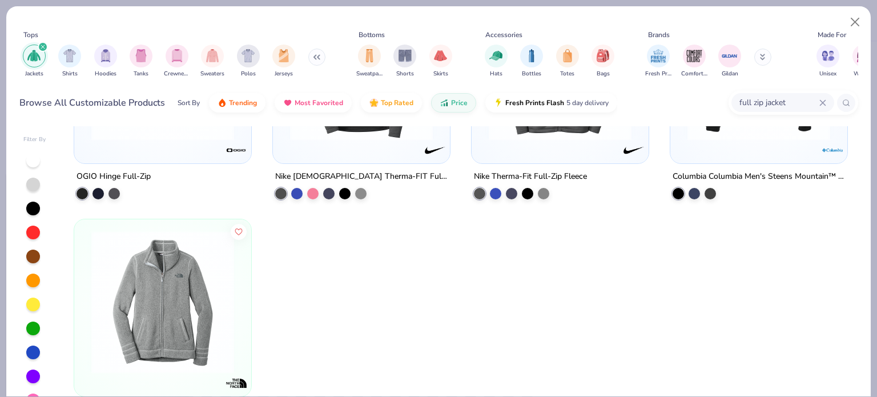
click at [819, 99] on icon at bounding box center [822, 102] width 7 height 7
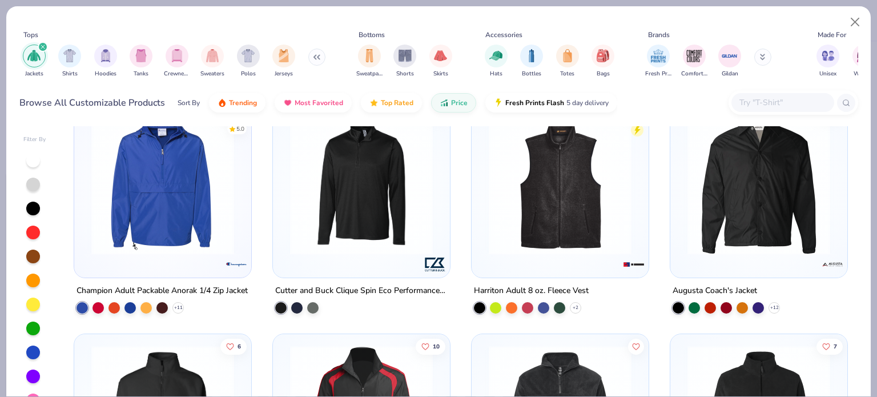
scroll to position [0, 0]
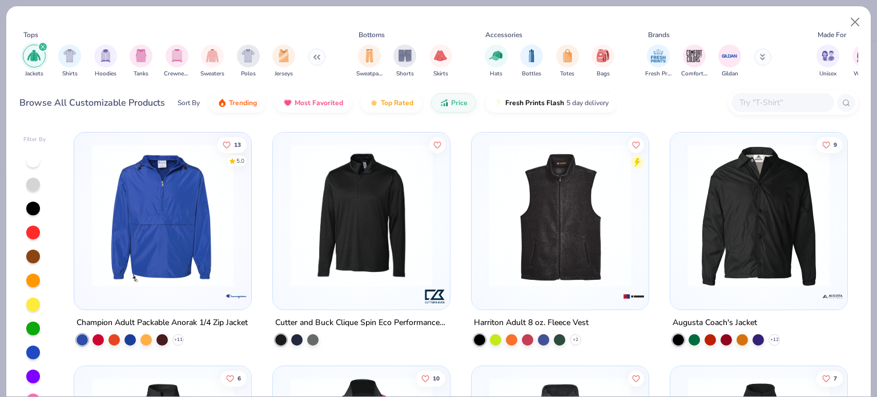
click at [497, 322] on div "Harriton Adult 8 oz. Fleece Vest" at bounding box center [531, 323] width 115 height 14
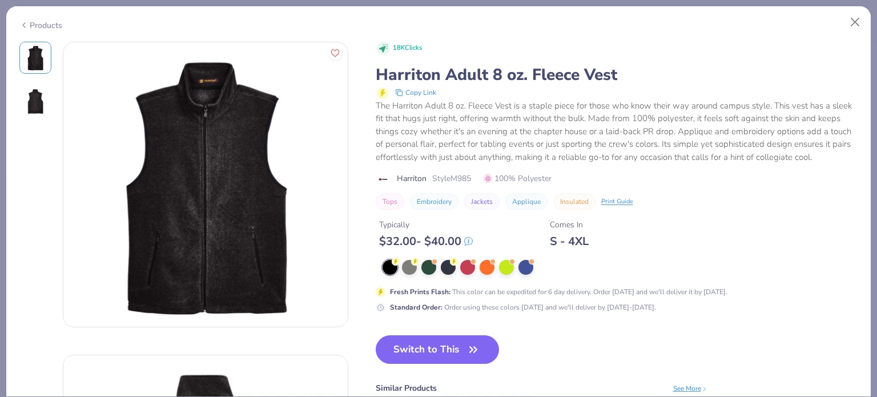
click at [25, 25] on icon at bounding box center [23, 25] width 9 height 14
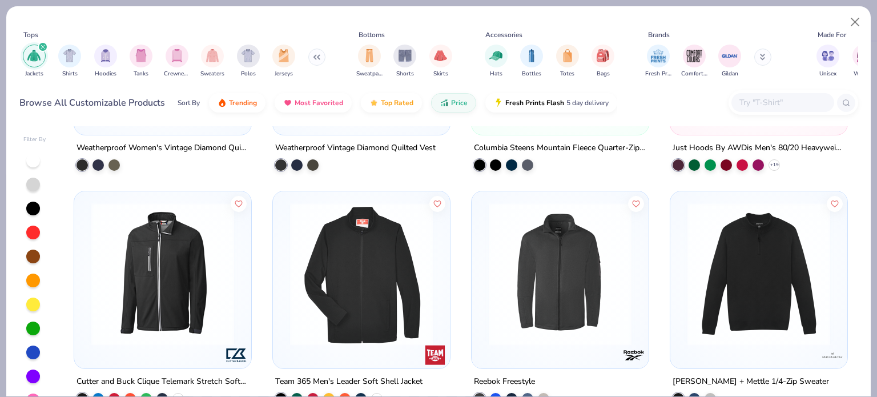
scroll to position [1050, 0]
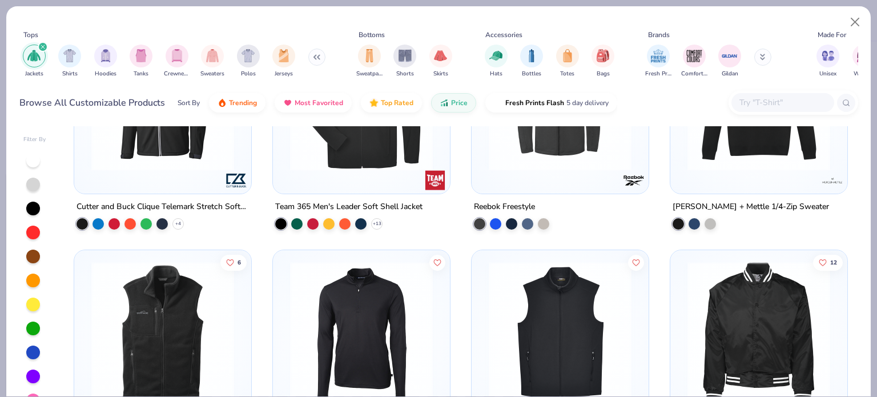
click at [514, 195] on div "Reebok Freestyle" at bounding box center [560, 123] width 178 height 214
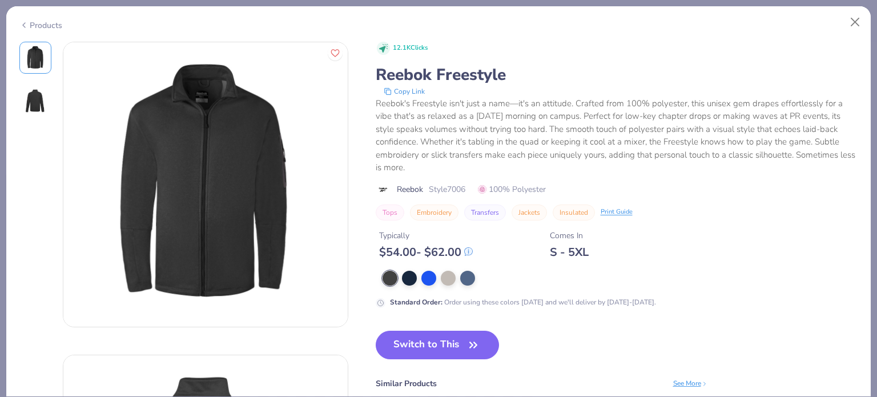
click at [463, 188] on span "Style 7006" at bounding box center [447, 189] width 37 height 12
copy span "7006"
click at [30, 23] on div "Products" at bounding box center [40, 25] width 43 height 12
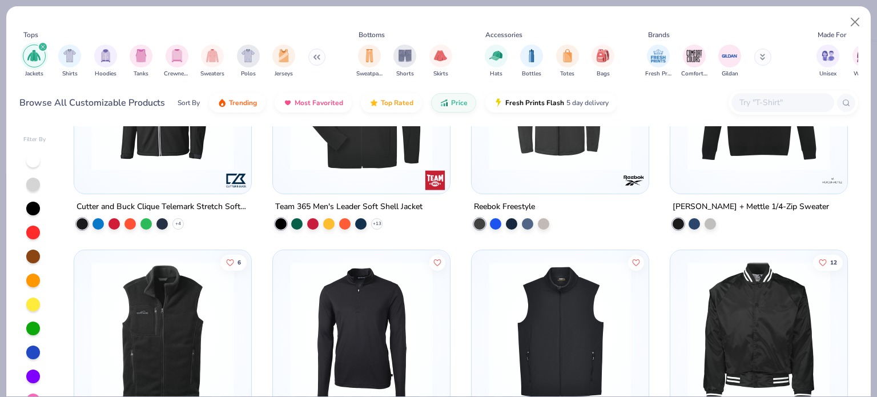
scroll to position [1183, 0]
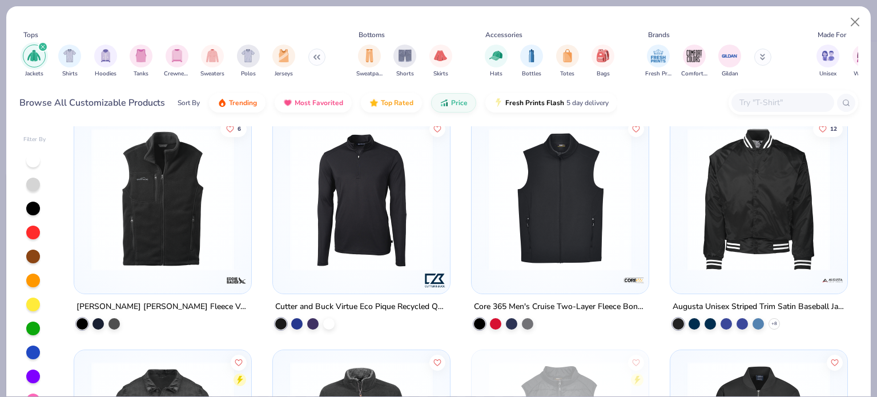
click at [130, 303] on div "[PERSON_NAME] [PERSON_NAME] Fleece Vest" at bounding box center [163, 306] width 172 height 14
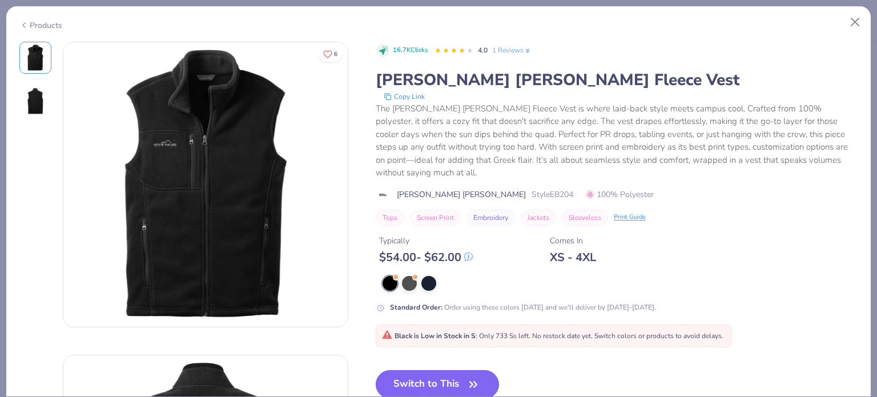
click at [416, 370] on button "Switch to This" at bounding box center [438, 384] width 124 height 29
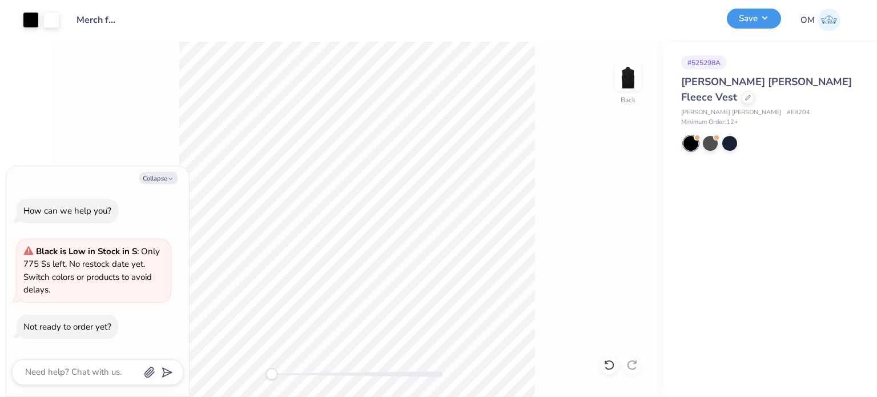
click at [750, 27] on button "Save" at bounding box center [754, 19] width 54 height 20
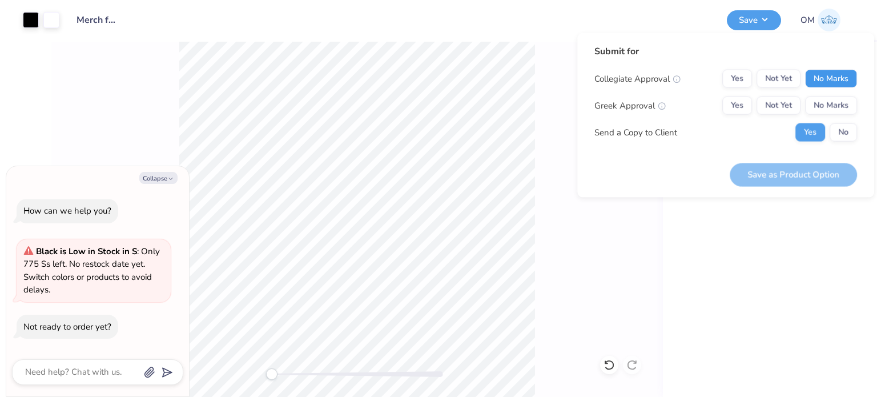
click at [813, 70] on button "No Marks" at bounding box center [831, 79] width 52 height 18
click at [833, 97] on button "No Marks" at bounding box center [831, 106] width 52 height 18
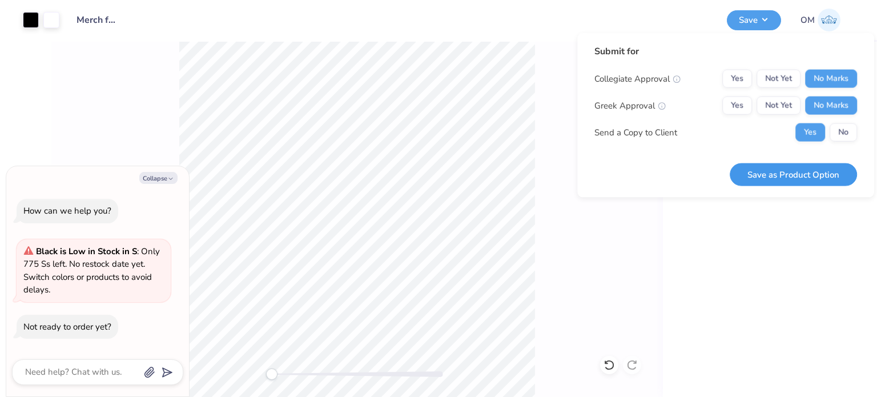
click at [801, 174] on button "Save as Product Option" at bounding box center [793, 174] width 127 height 23
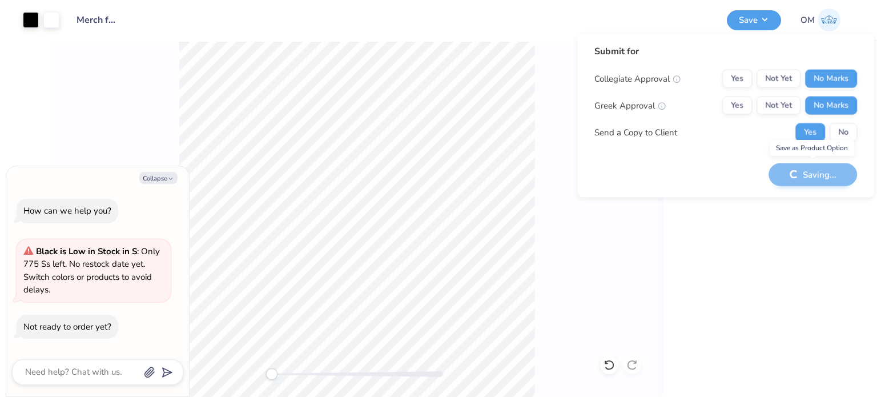
type textarea "x"
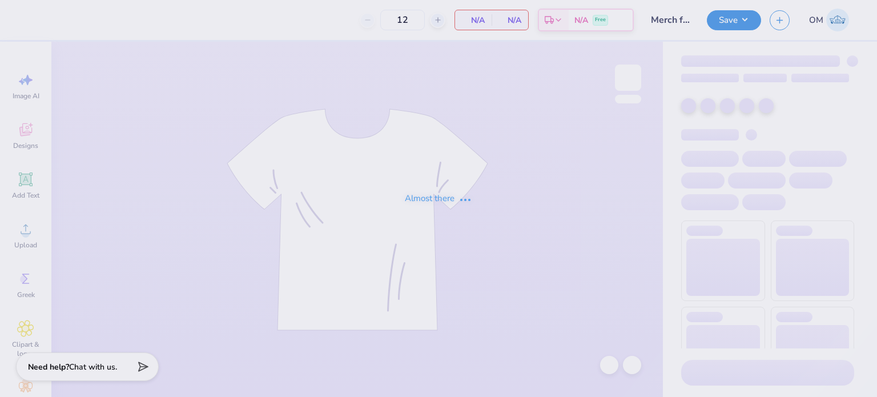
type input "50"
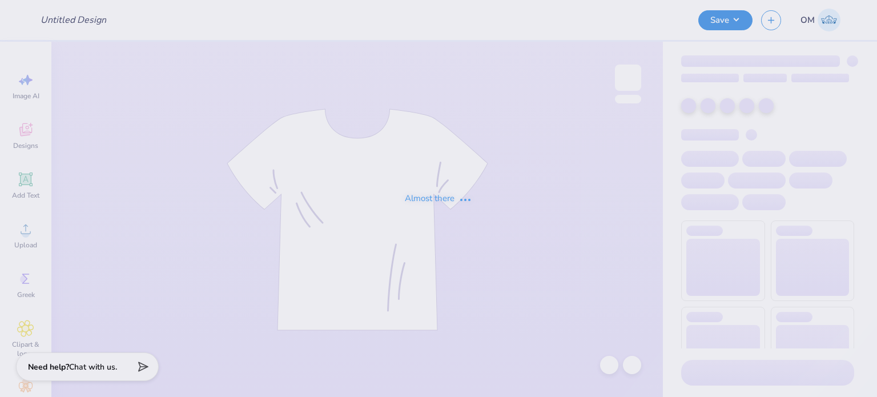
type input "Merch for [US_STATE] Heritage National Bank"
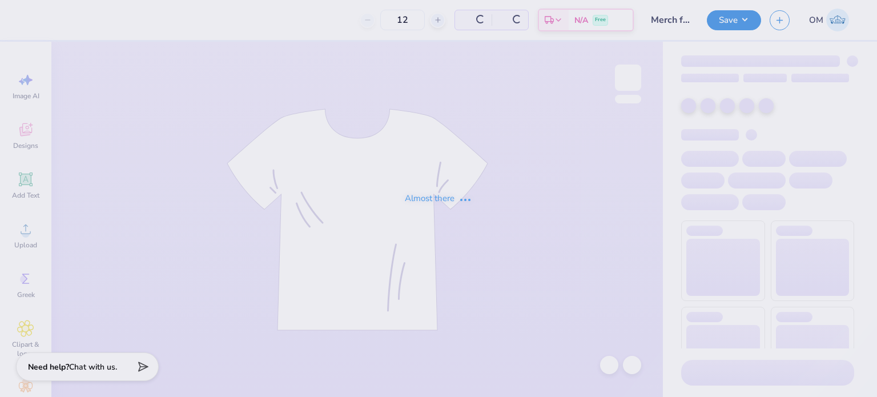
type input "50"
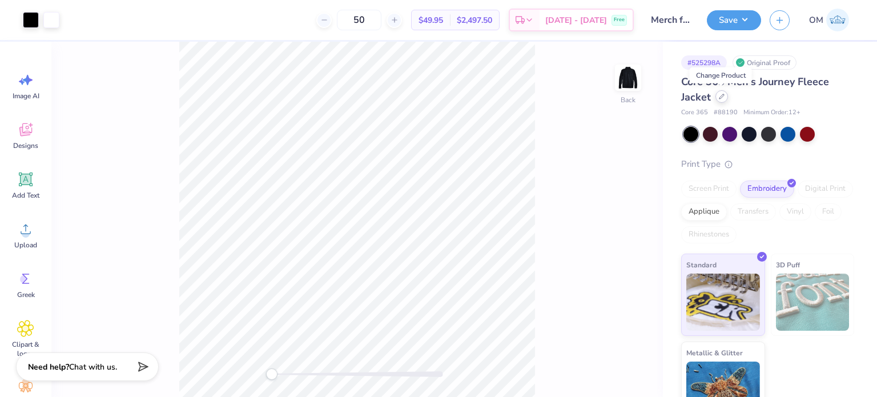
click at [725, 99] on div at bounding box center [722, 96] width 13 height 13
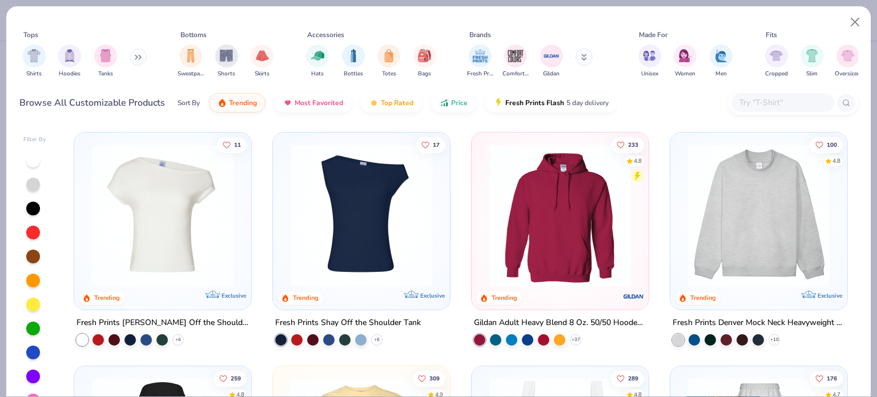
click at [754, 105] on input "text" at bounding box center [782, 102] width 88 height 13
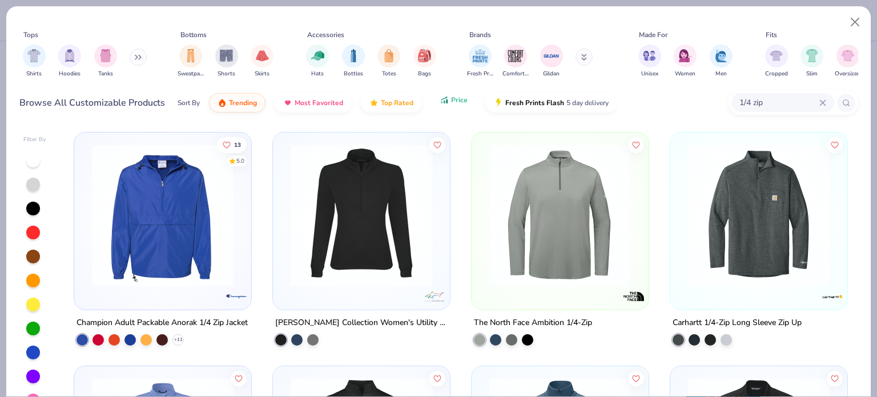
click at [455, 101] on span "Price" at bounding box center [459, 99] width 17 height 9
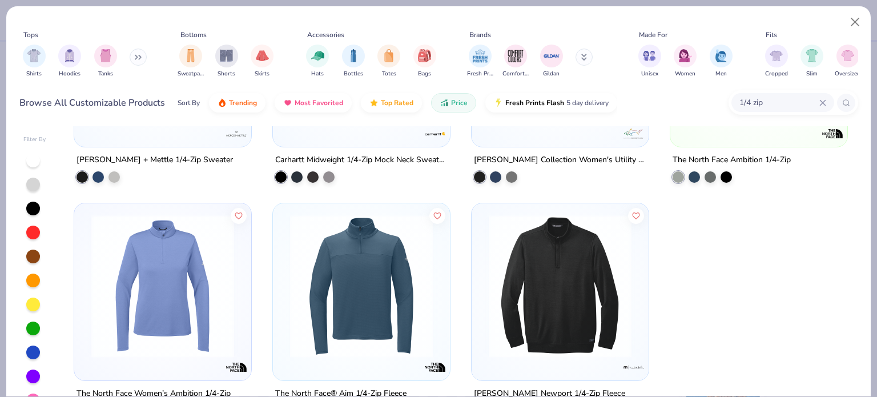
scroll to position [415, 0]
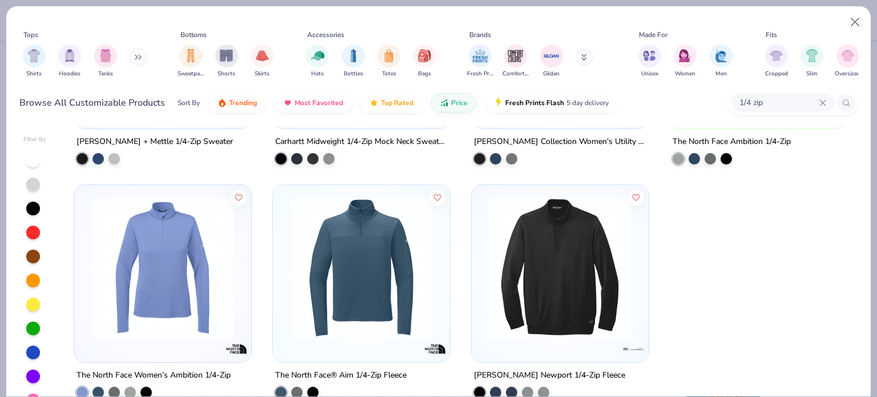
click at [822, 97] on div "1/4 zip" at bounding box center [783, 102] width 103 height 19
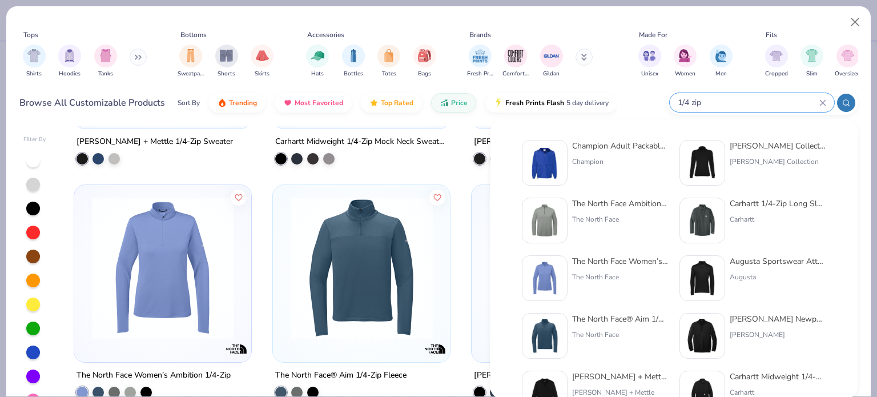
click at [795, 98] on input "1/4 zip" at bounding box center [748, 102] width 143 height 13
click at [825, 101] on icon at bounding box center [822, 102] width 7 height 7
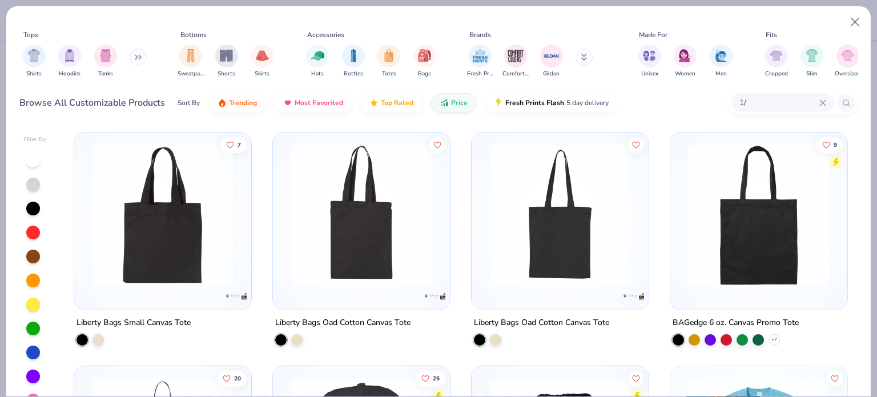
type input "1"
type input "q-ZIP"
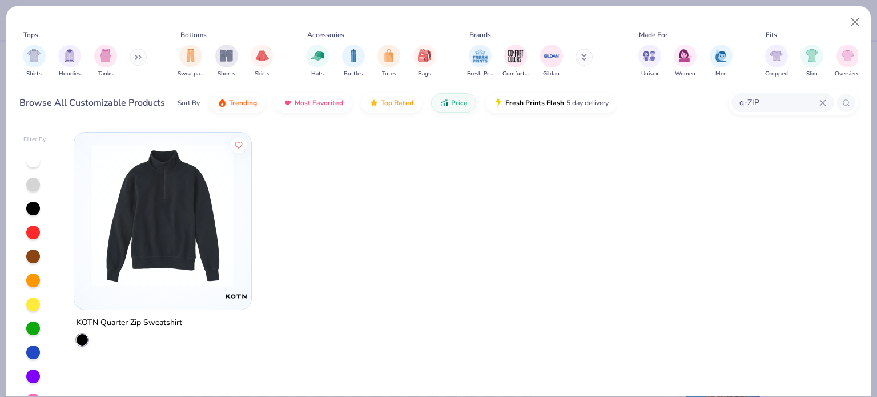
click at [826, 102] on icon at bounding box center [822, 102] width 7 height 7
click at [826, 102] on input "text" at bounding box center [782, 102] width 88 height 13
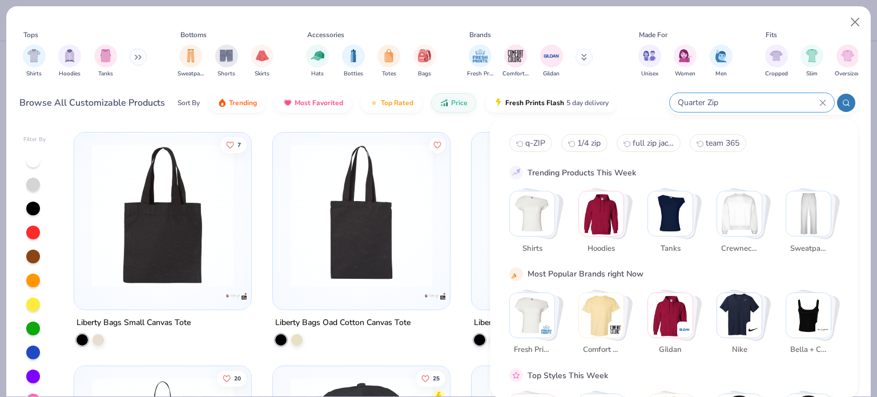
type input "Quarter Zip"
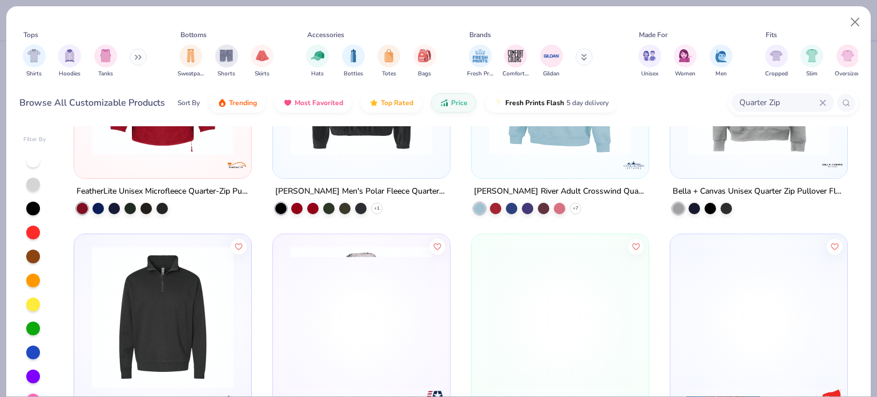
scroll to position [718, 0]
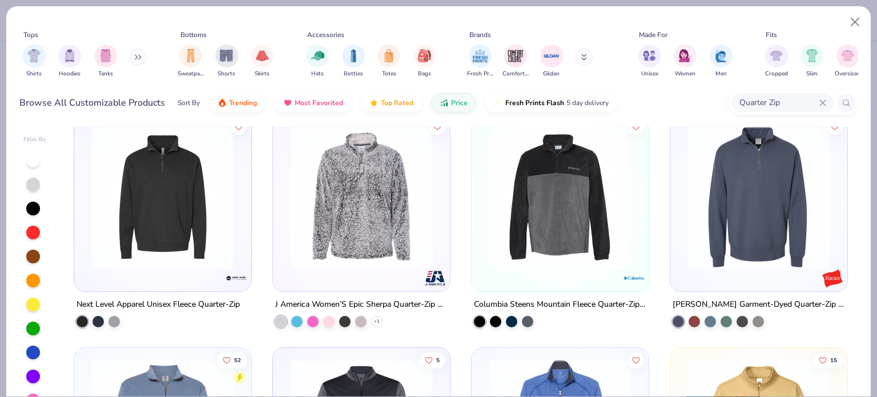
click at [157, 301] on div "Next Level Apparel Unisex Fleece Quarter-Zip" at bounding box center [158, 305] width 163 height 14
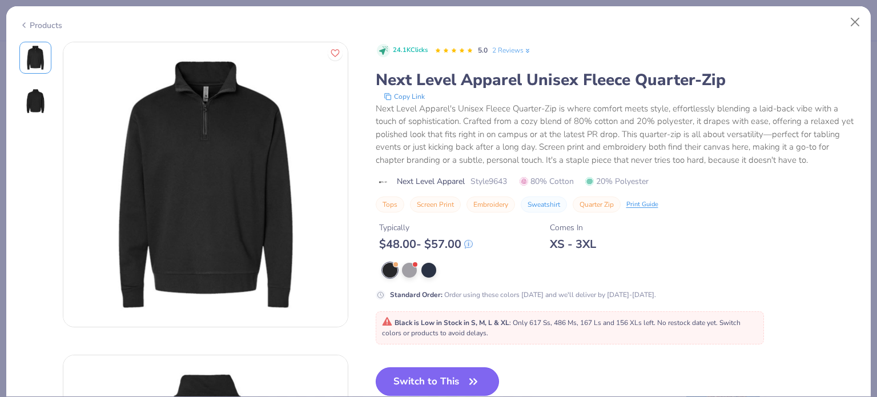
click at [439, 377] on button "Switch to This" at bounding box center [438, 381] width 124 height 29
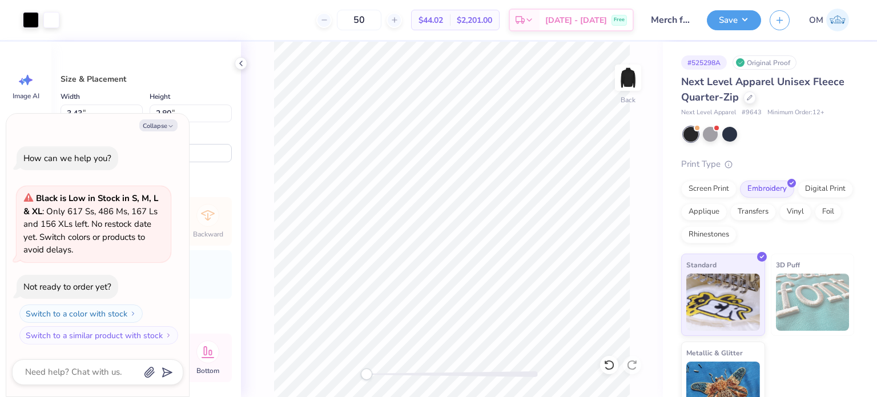
type textarea "x"
type input "3.63"
type input "2.96"
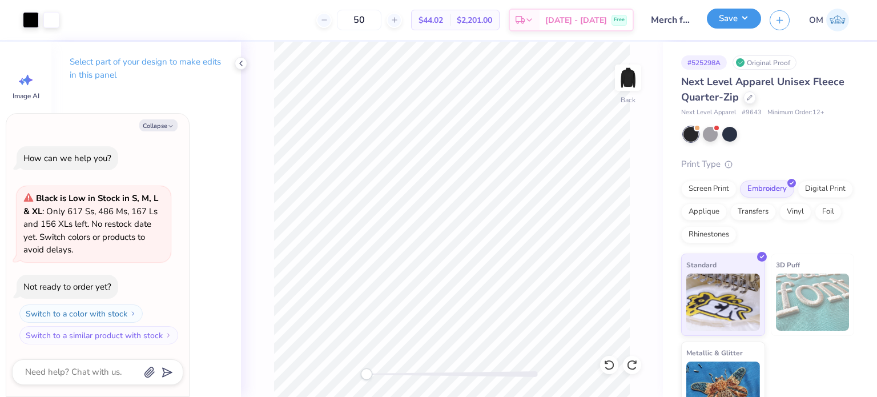
click at [740, 18] on button "Save" at bounding box center [734, 19] width 54 height 20
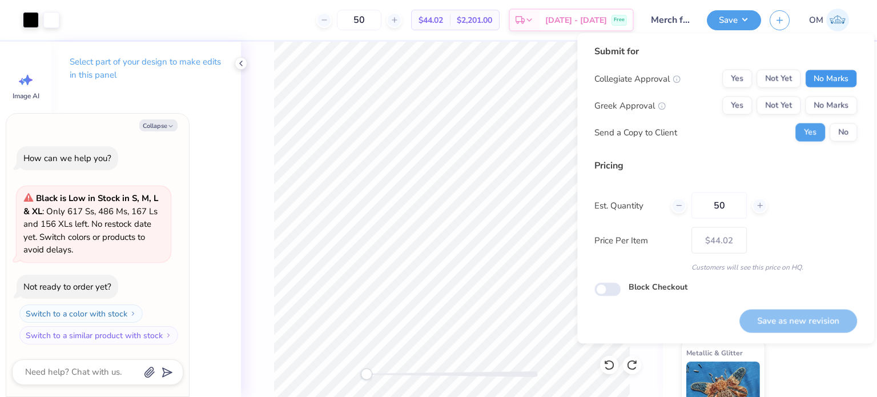
click at [824, 73] on button "No Marks" at bounding box center [831, 79] width 52 height 18
click at [830, 114] on button "No Marks" at bounding box center [831, 106] width 52 height 18
type textarea "x"
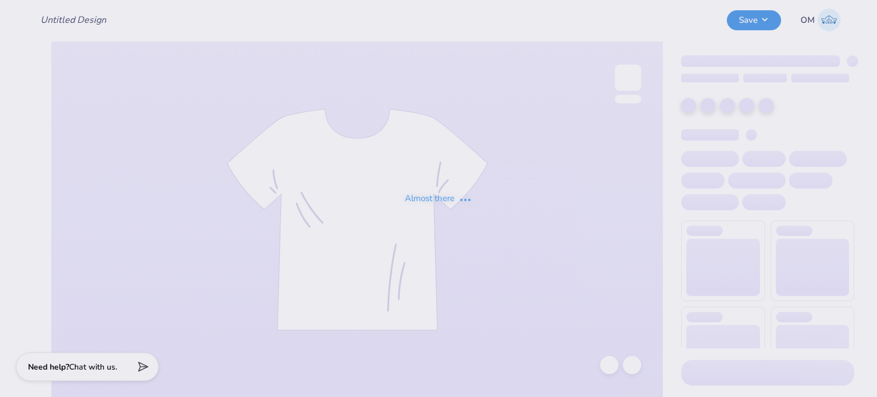
type input "Merch for [US_STATE] Heritage National Bank"
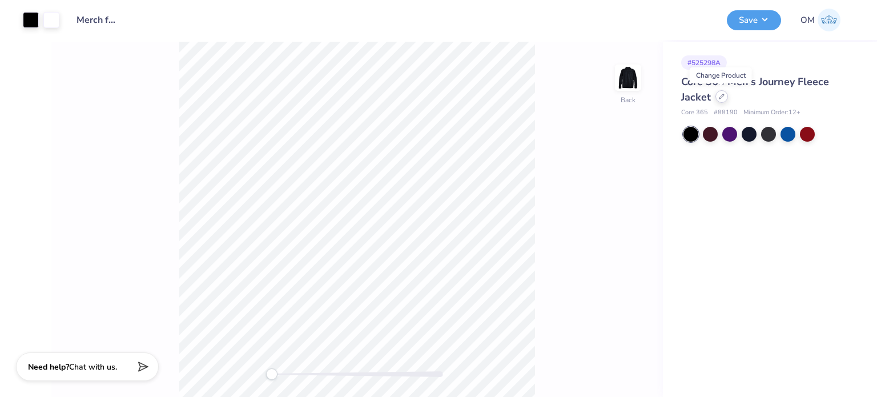
click at [721, 91] on div at bounding box center [722, 96] width 13 height 13
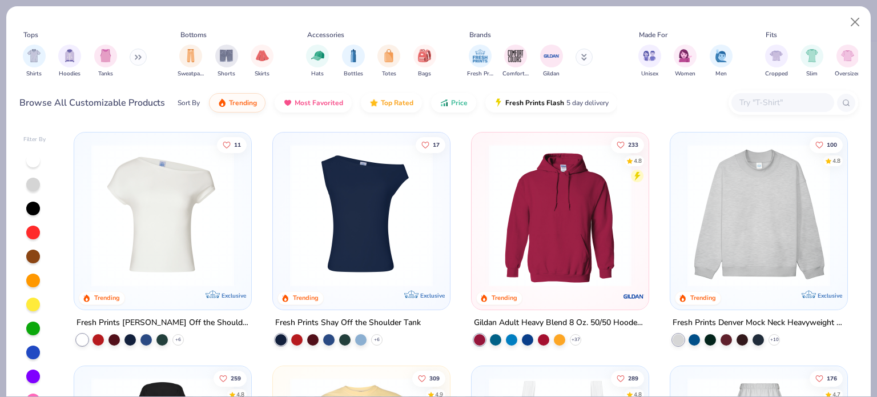
click at [745, 93] on div at bounding box center [794, 102] width 130 height 25
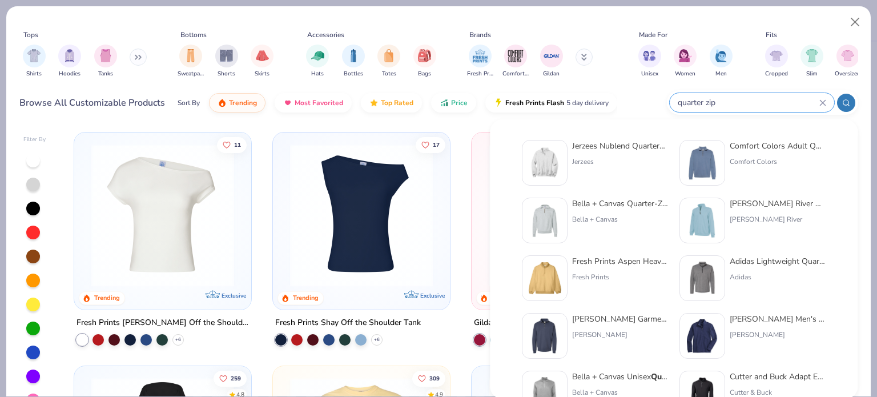
type input "quarter zip"
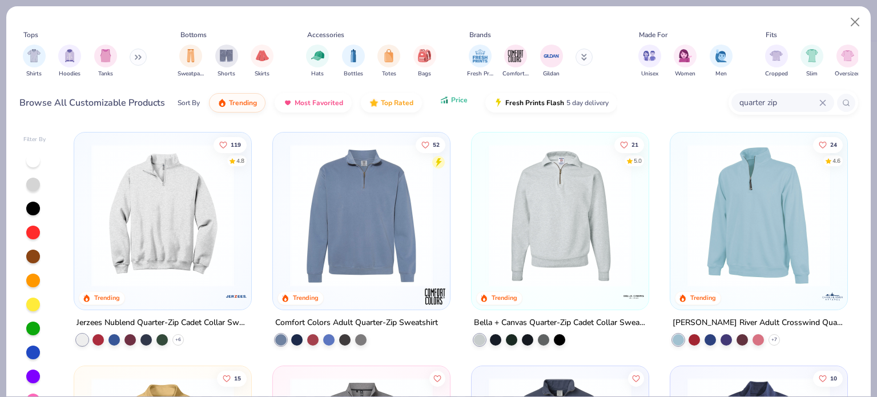
click at [441, 96] on icon "button" at bounding box center [444, 100] width 9 height 10
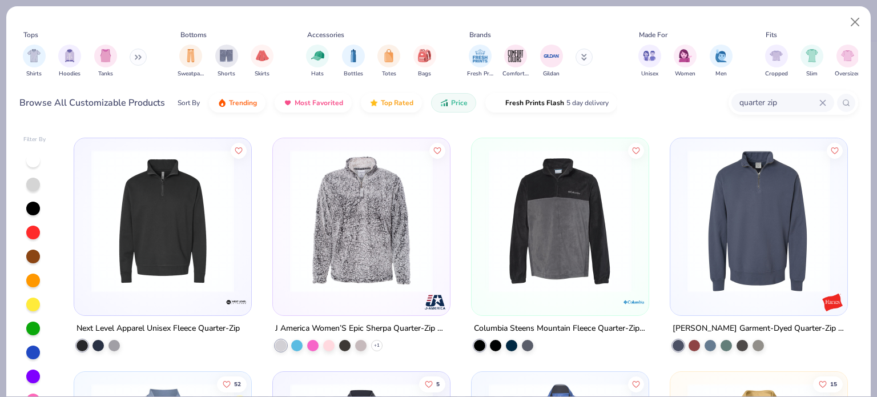
scroll to position [696, 0]
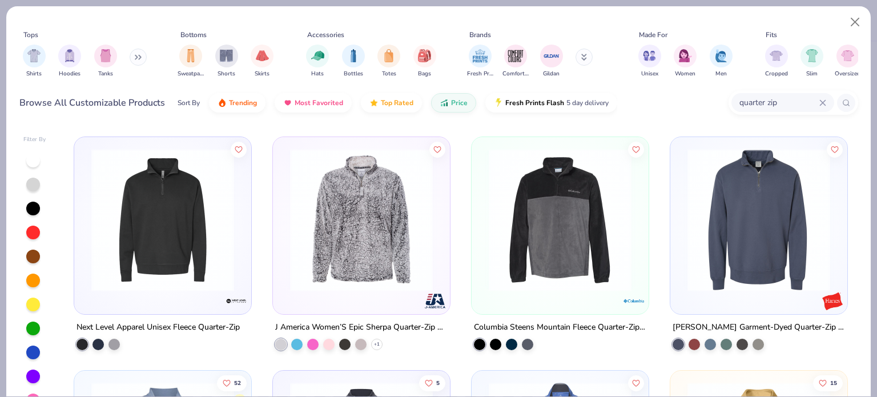
click at [127, 333] on div "Next Level Apparel Unisex Fleece Quarter-Zip" at bounding box center [163, 335] width 178 height 30
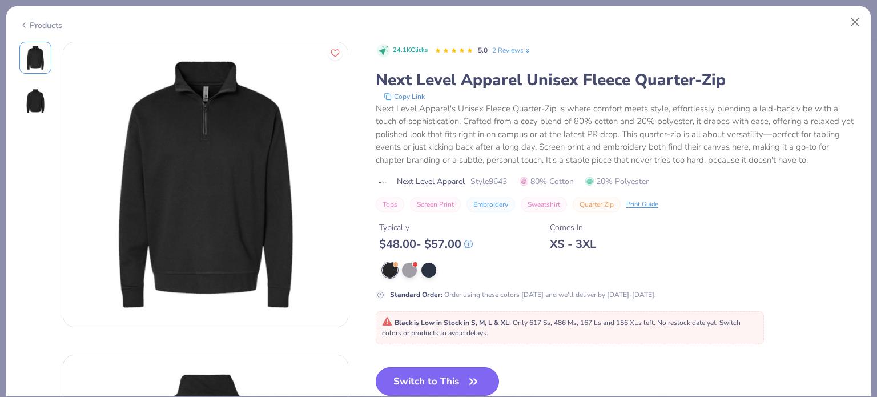
click at [418, 373] on button "Switch to This" at bounding box center [438, 381] width 124 height 29
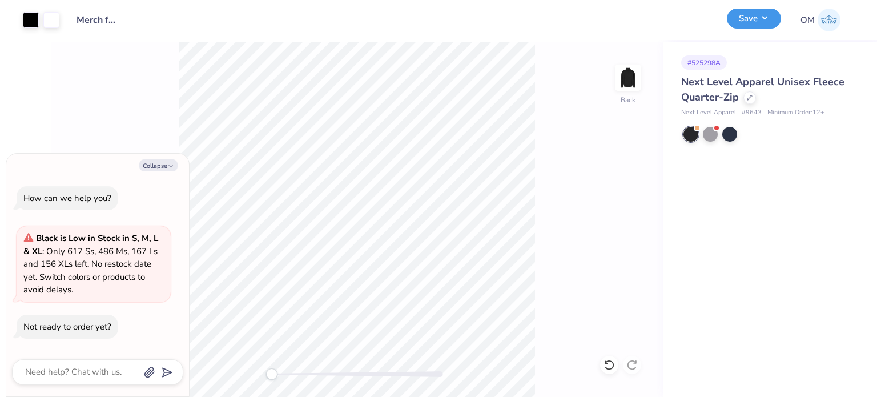
click at [752, 25] on button "Save" at bounding box center [754, 19] width 54 height 20
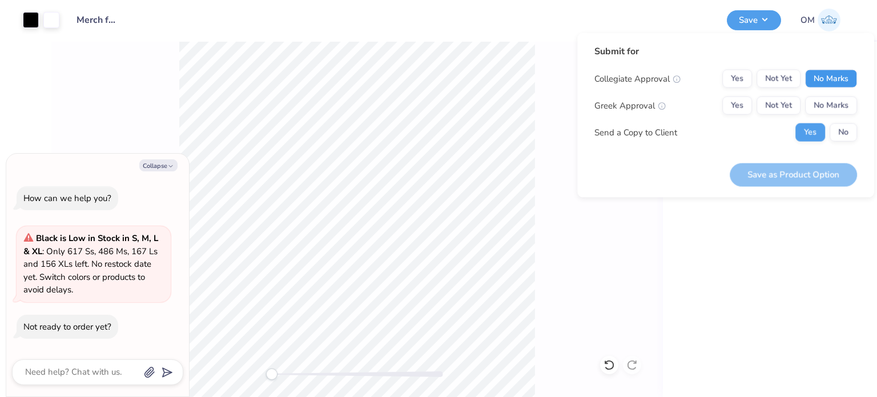
click at [822, 80] on button "No Marks" at bounding box center [831, 79] width 52 height 18
click at [838, 107] on button "No Marks" at bounding box center [831, 106] width 52 height 18
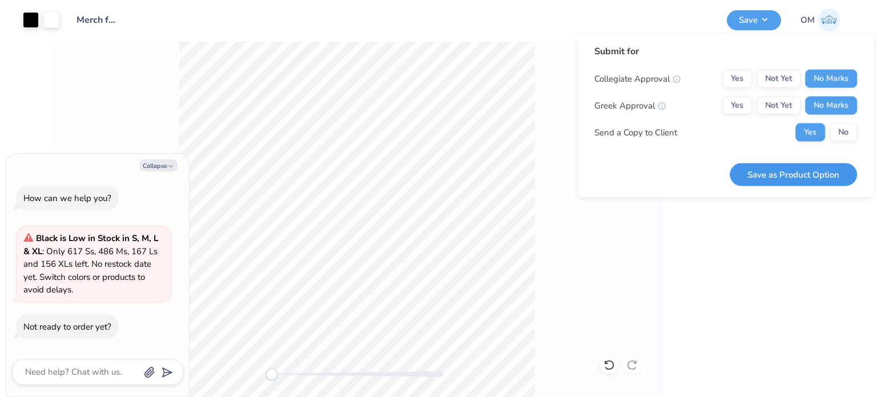
click at [797, 164] on button "Save as Product Option" at bounding box center [793, 174] width 127 height 23
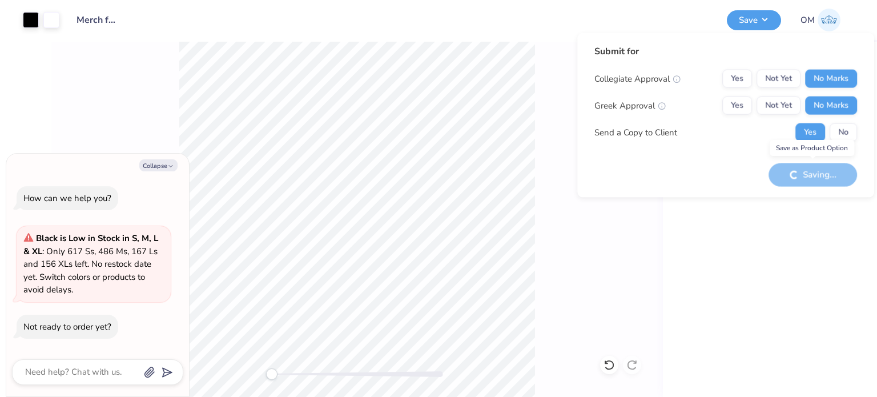
type textarea "x"
